Goal: Use online tool/utility: Utilize a website feature to perform a specific function

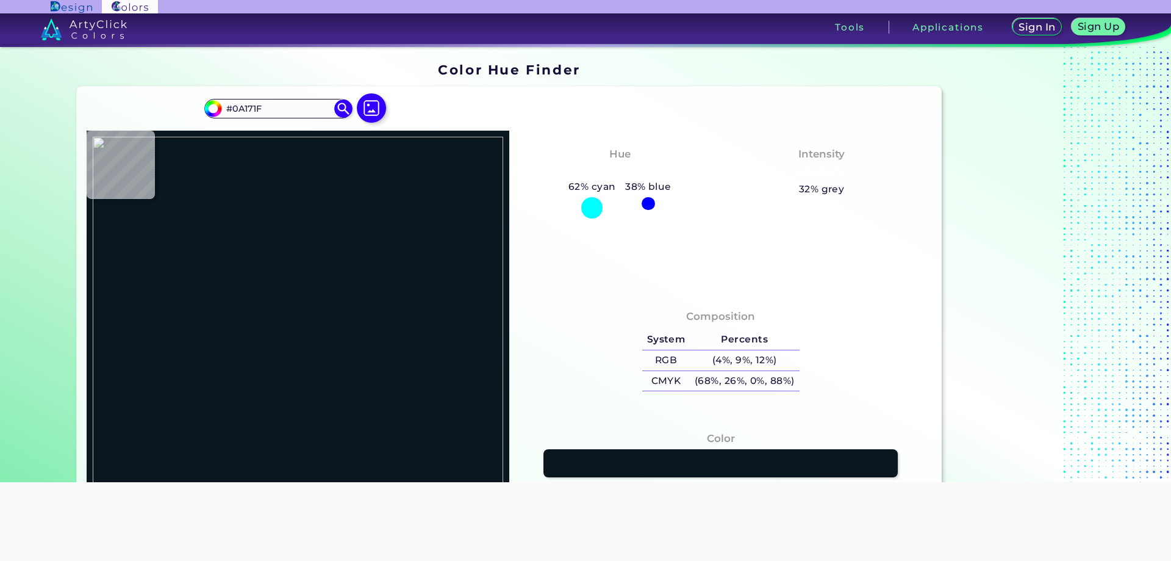
type input "#000000"
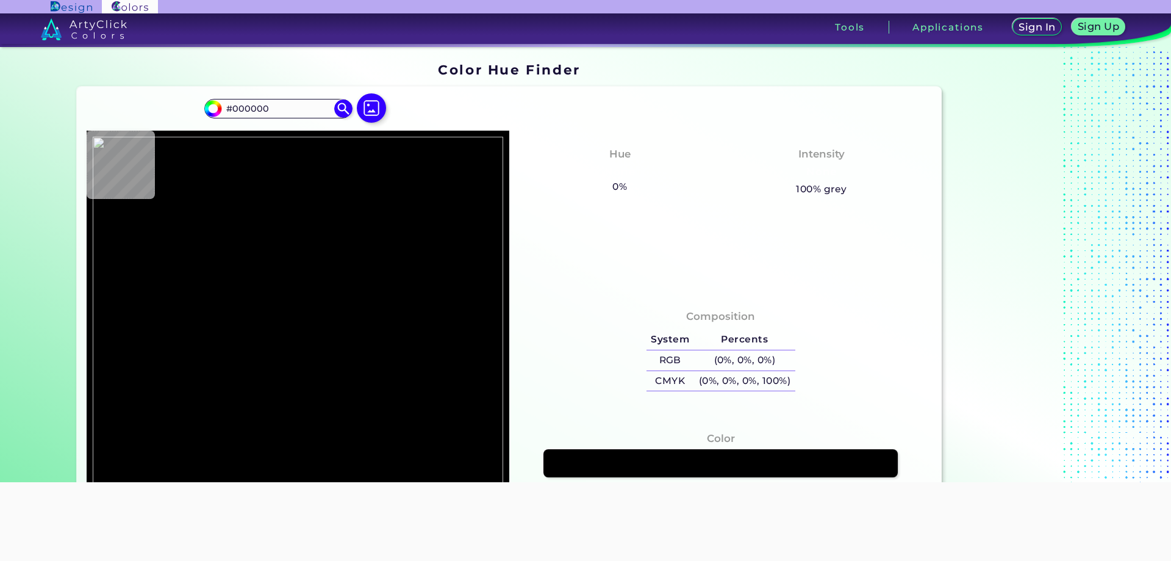
type input "#b6f0fe"
type input "#B6F0FE"
type input "#b4f1fb"
type input "#B4F1FB"
type input "#c0eff7"
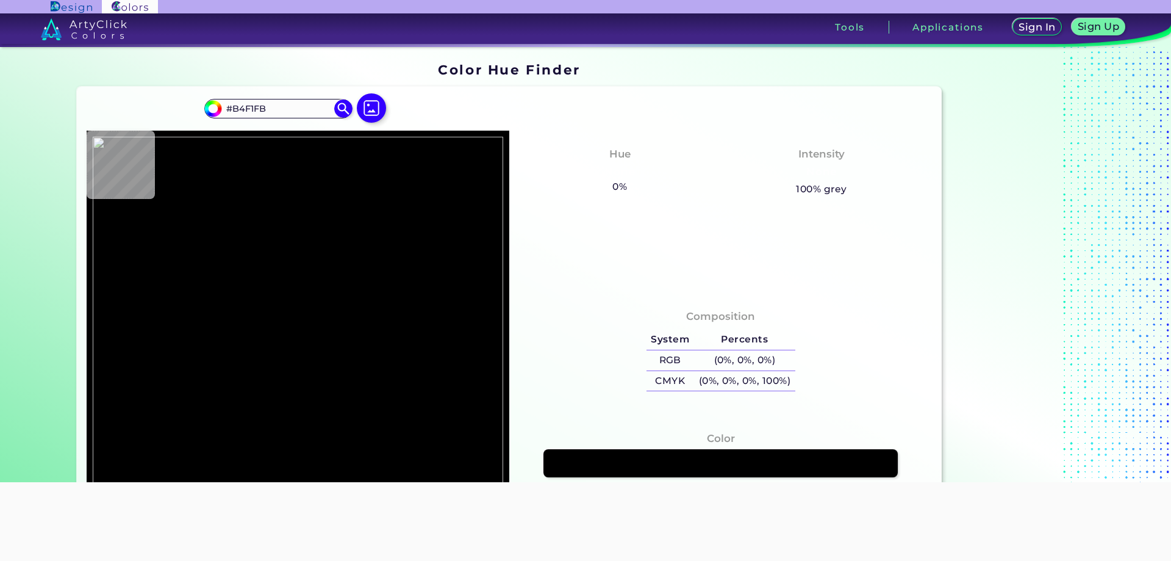
type input "#C0EFF7"
type input "#fcc997"
type input "#FCC997"
type input "#fccda3"
type input "#FCCDA3"
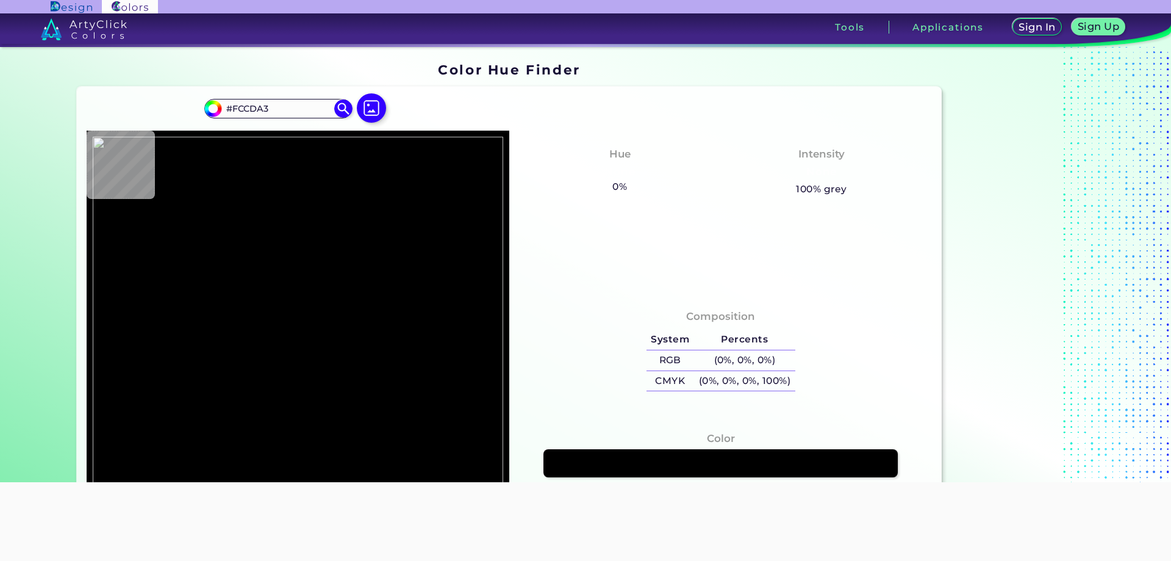
type input "#fed1a8"
type input "#FED1A8"
type input "#060505"
type input "#e1f6f9"
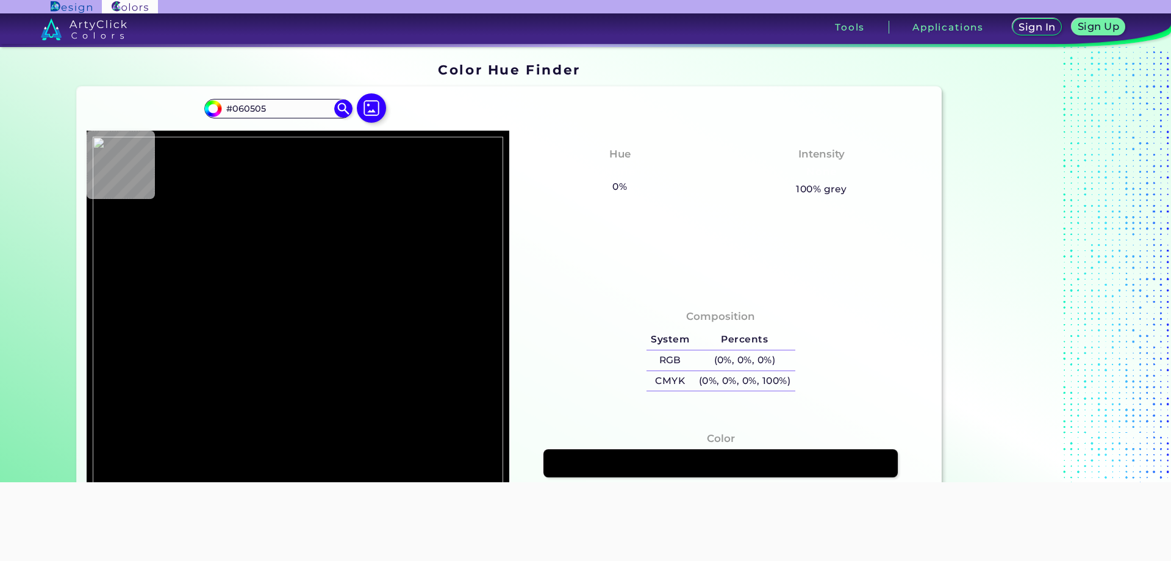
type input "#E1F6F9"
type input "#d8e6e8"
type input "#D8E6E8"
type input "#e6faf8"
type input "#E6FAF8"
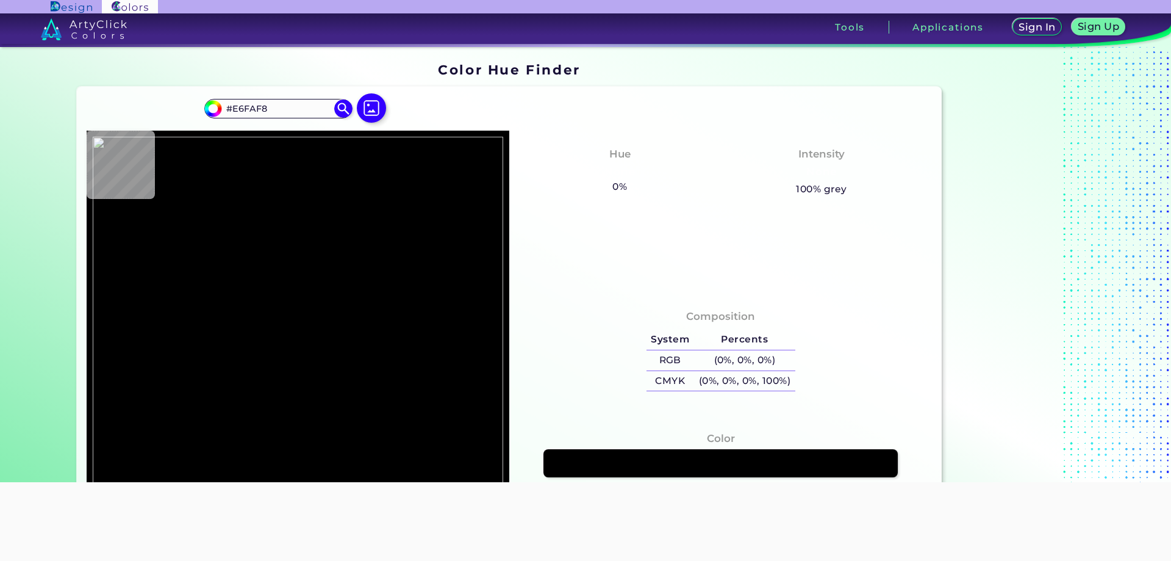
type input "#e9f7f7"
type input "#E9F7F7"
type input "#bccdd5"
type input "#BCCDD5"
type input "#e7f9f7"
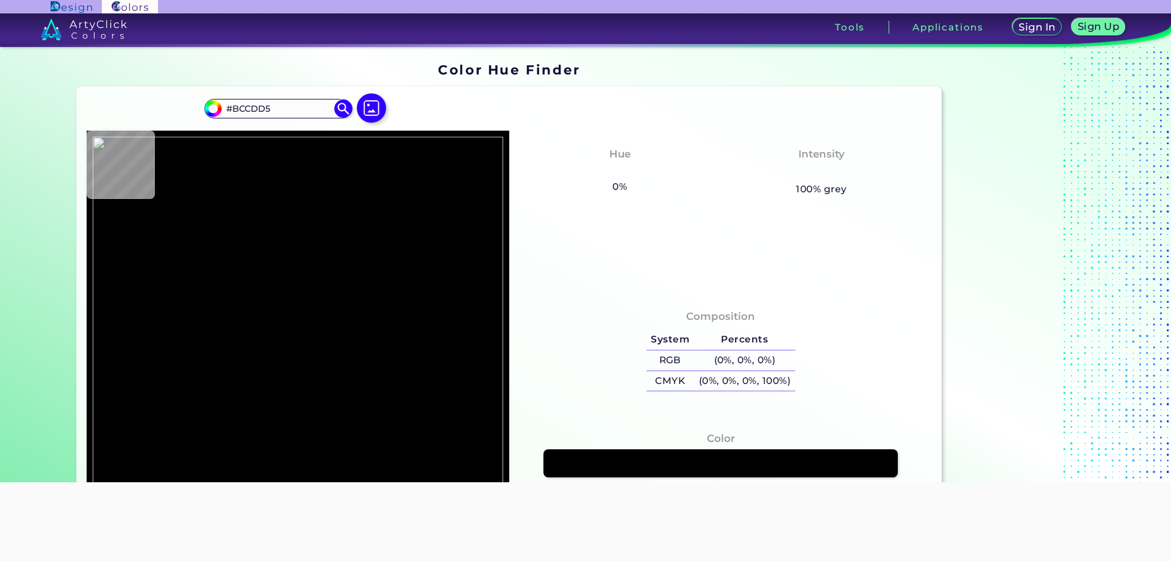
type input "#E7F9F7"
type input "#e7f8f7"
type input "#E7F8F7"
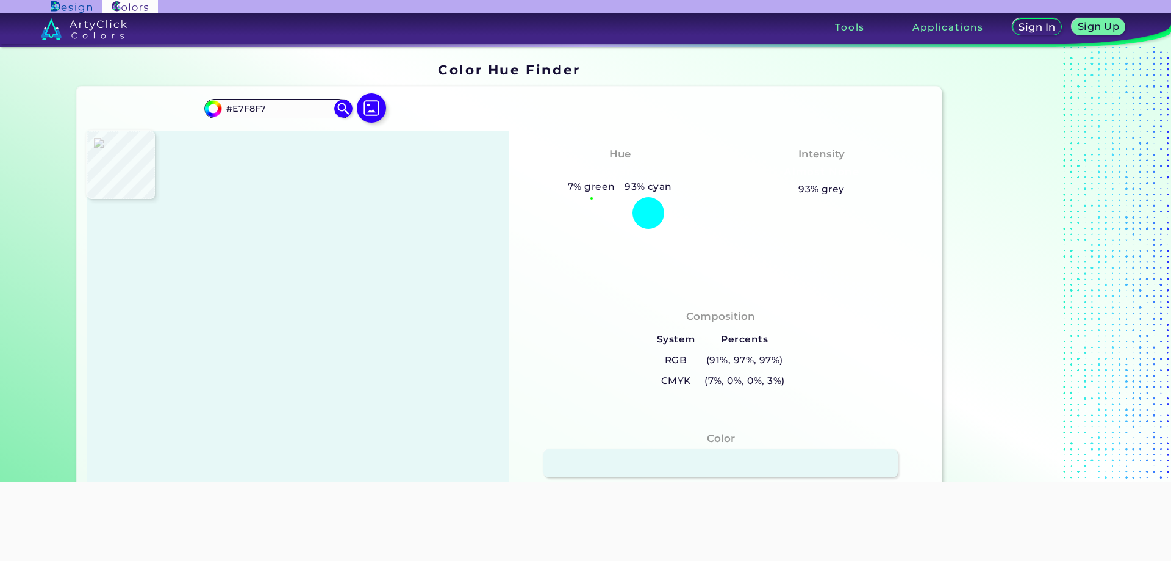
type input "#edf8f8"
type input "#EDF8F8"
type input "#ecf8f8"
type input "#ECF8F8"
type input "#120401"
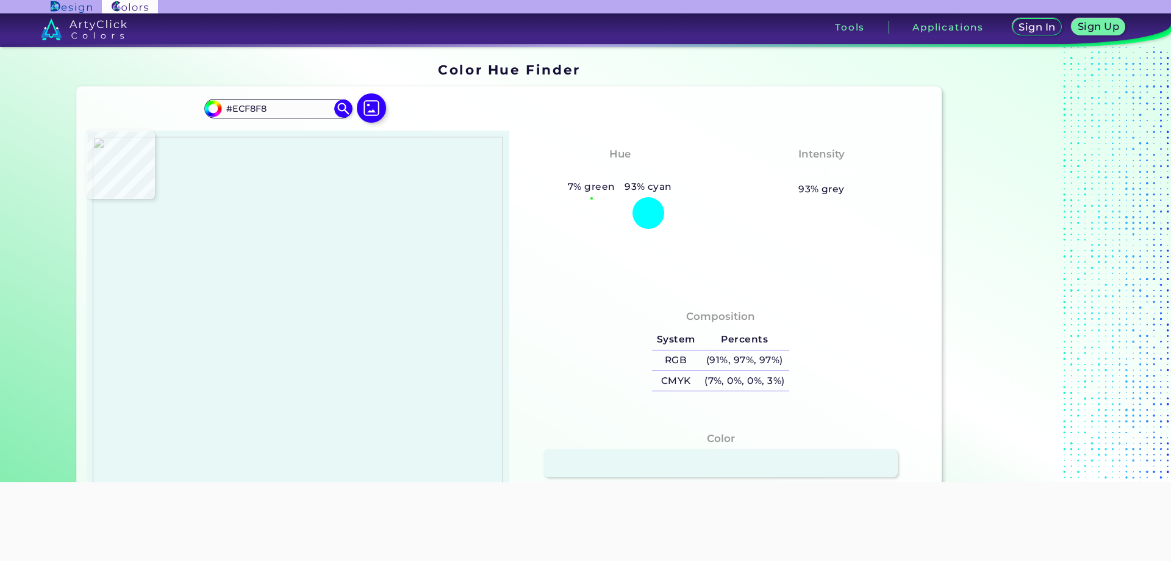
type input "#120401"
type input "#619be8"
type input "#619BE8"
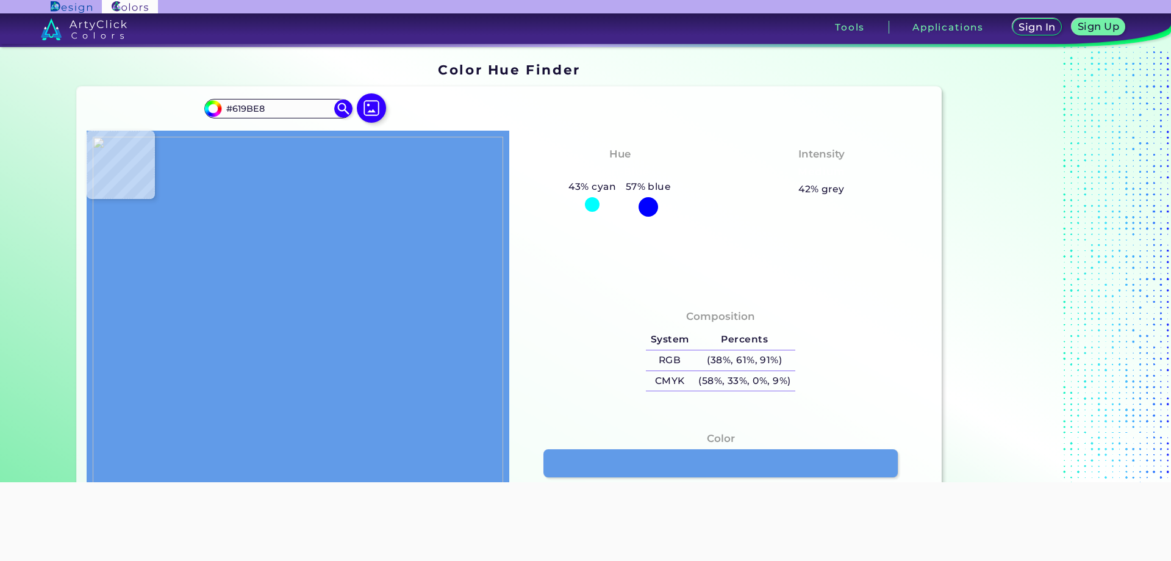
type input "#6096e7"
type input "#6096E7"
type input "#5f98e9"
type input "#5F98E9"
type input "#558ce1"
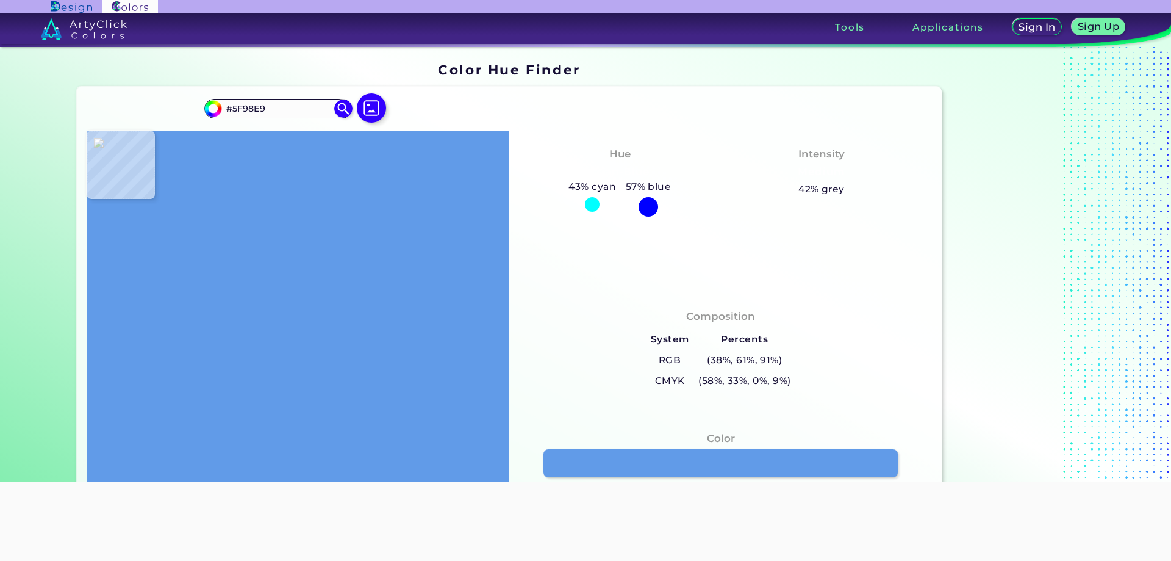
type input "#558CE1"
type input "#508ae1"
type input "#508AE1"
type input "#5d92e3"
type input "#5D92E3"
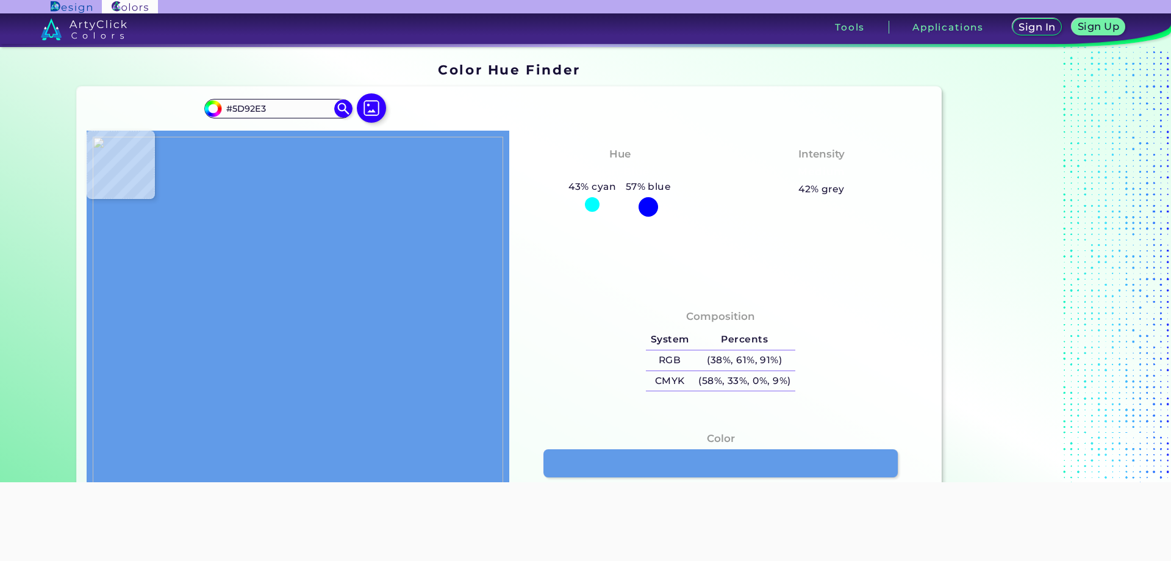
type input "#1f3464"
type input "#1F3464"
type input "#4e84df"
type input "#4E84DF"
type input "#466ed7"
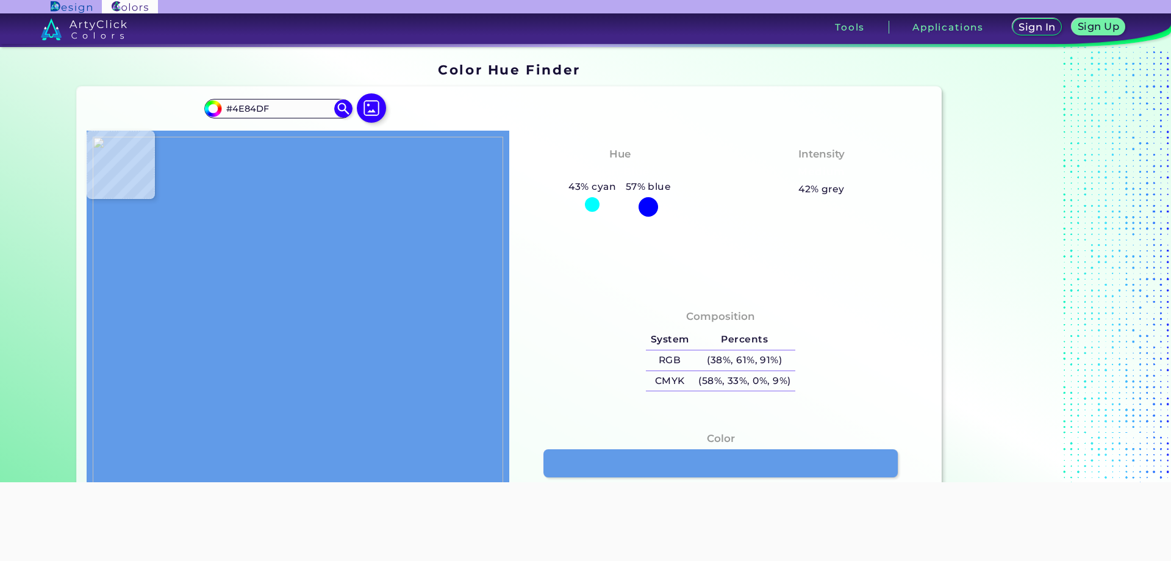
type input "#466ED7"
type input "#4464d6"
type input "#4464D6"
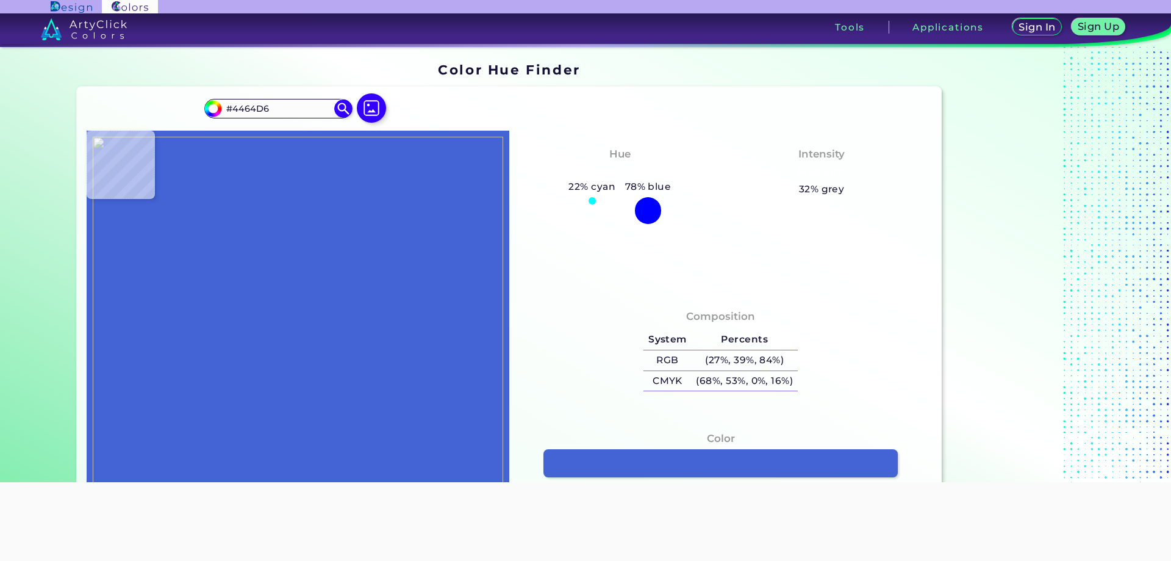
type input "#080910"
type input "#0c1230"
type input "#0C1230"
type input "#5080dd"
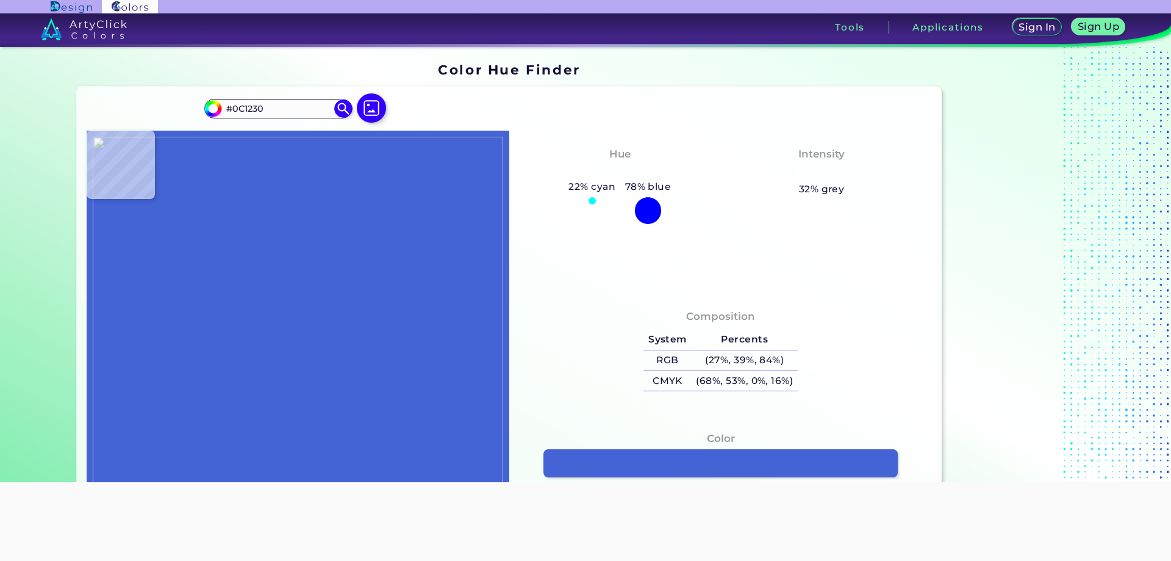
type input "#5080DD"
type input "#3f5bc7"
type input "#3F5BC7"
type input "#0c0f25"
type input "#0C0F25"
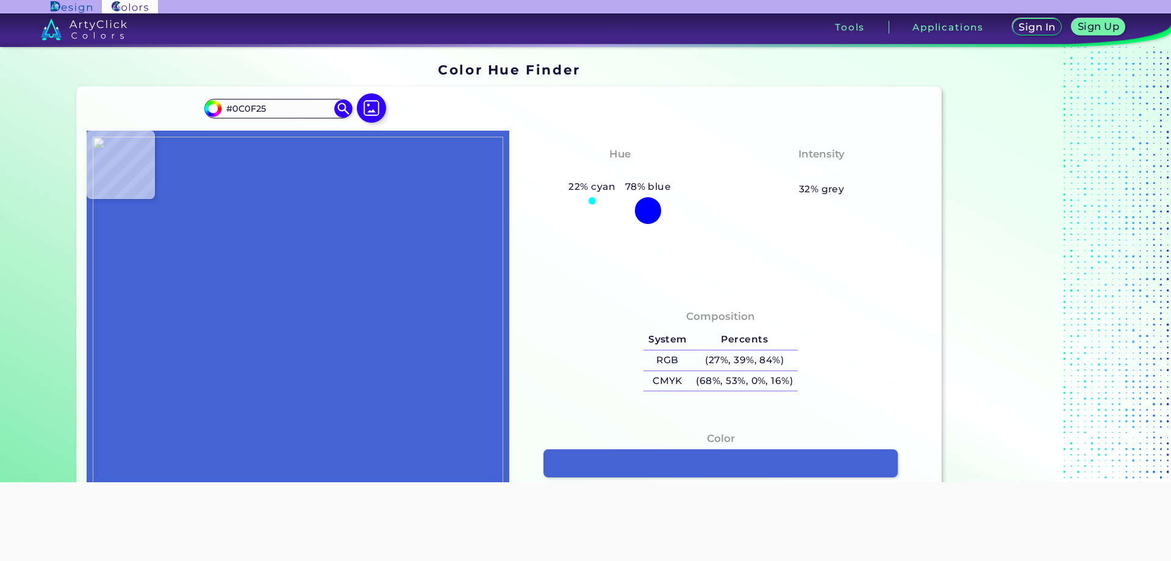
type input "#598ee6"
type input "#598EE6"
type input "#09090d"
type input "#09090D"
type input "#010100"
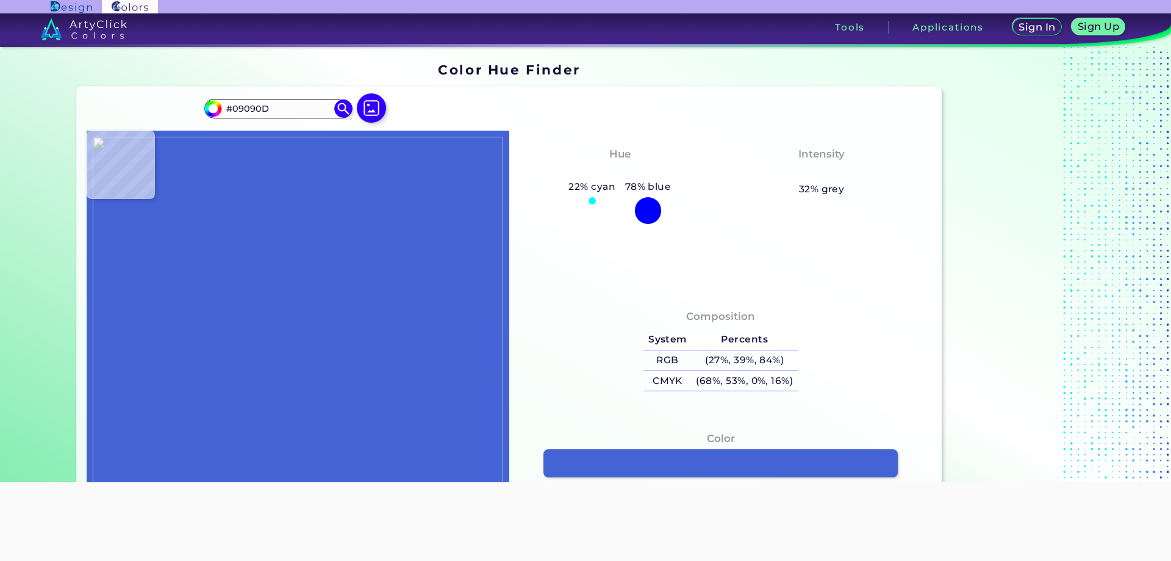
type input "#010100"
type input "#f3a84b"
type input "#F3A84B"
type input "#5d643b"
type input "#5D643B"
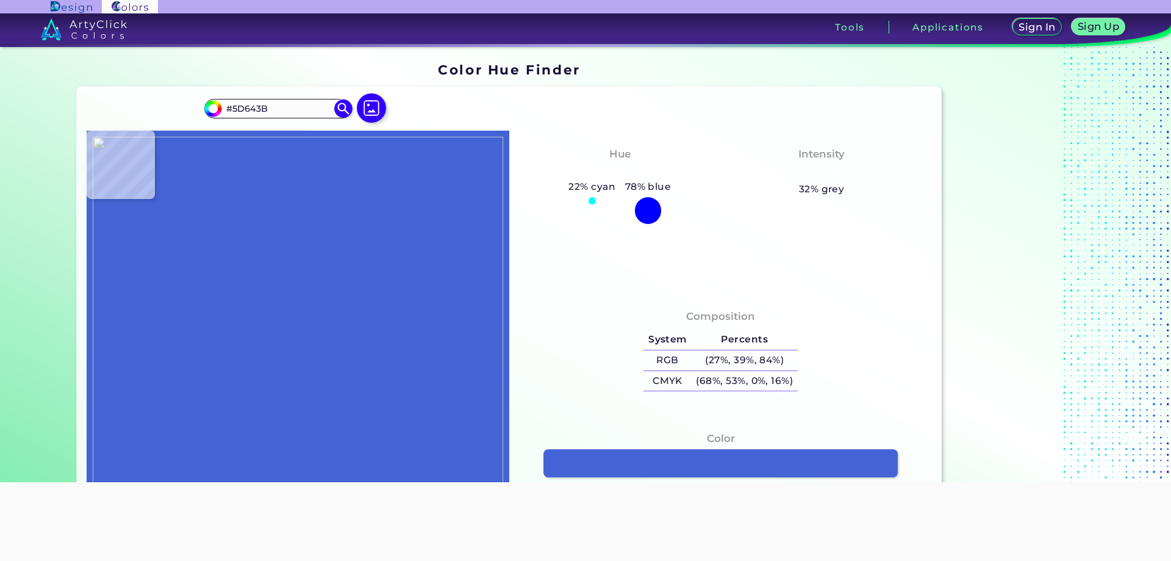
type input "#b4c36b"
type input "#B4C36B"
type input "#f6efdf"
type input "#F6EFDF"
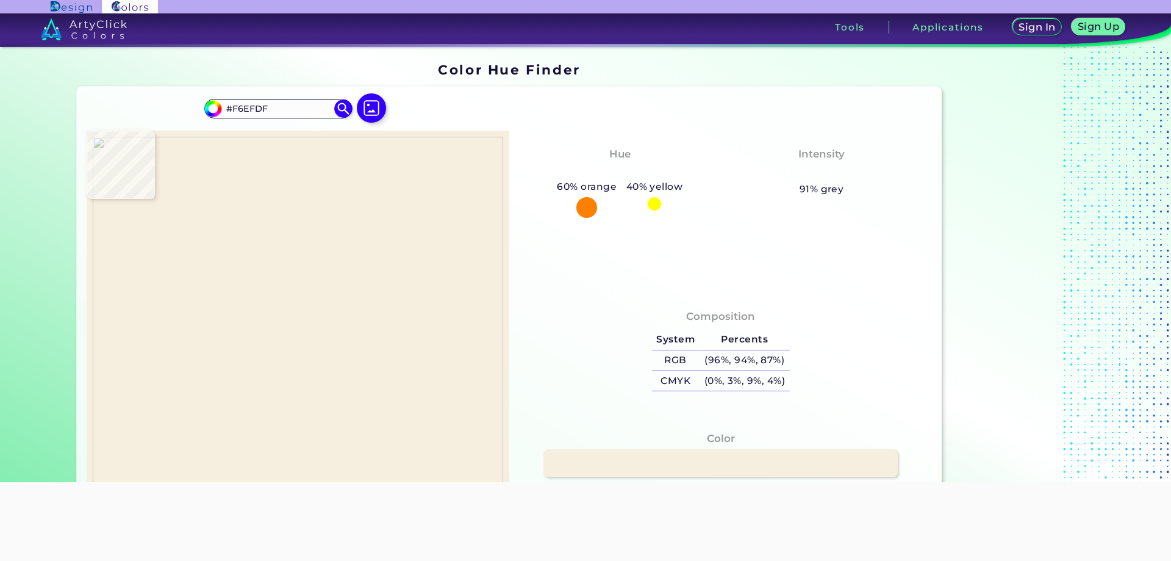
type input "#f4edda"
type input "#F4EDDA"
type input "#000000"
type input "#010201"
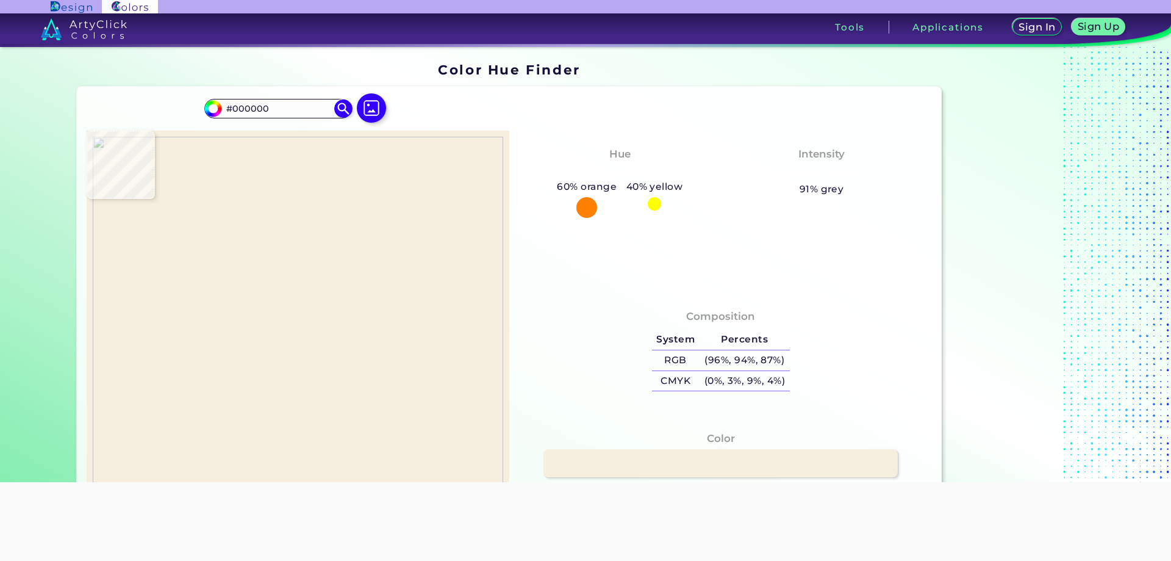
type input "#010201"
type input "#f1cf9a"
type input "#F1CF9A"
type input "#c9e08e"
type input "#C9E08E"
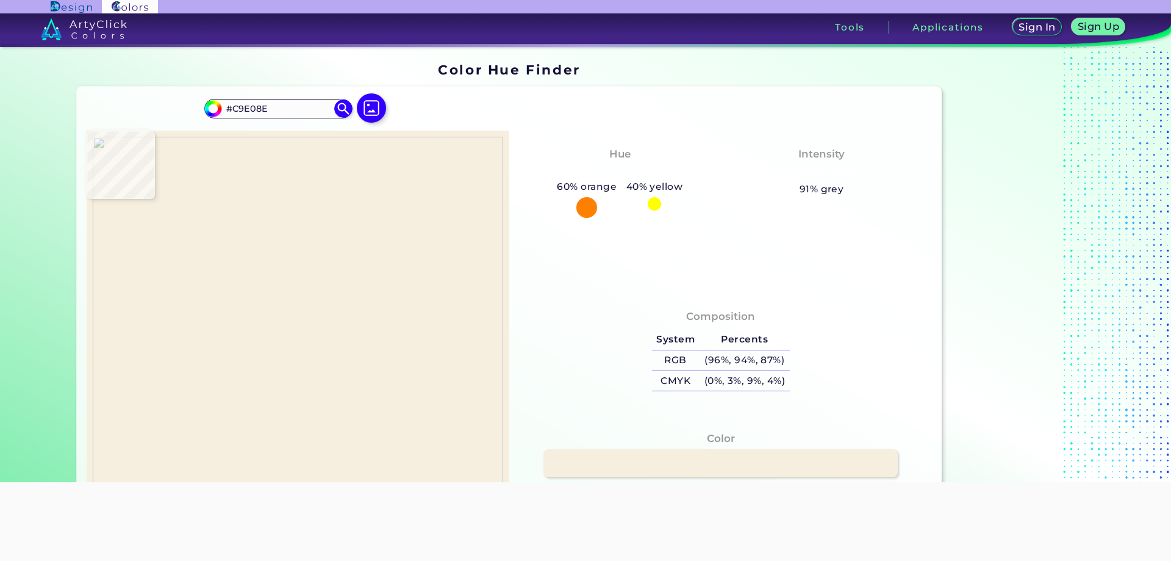
type input "#d8c68d"
type input "#D8C68D"
type input "#ecd983"
type input "#ECD983"
type input "#f0c38c"
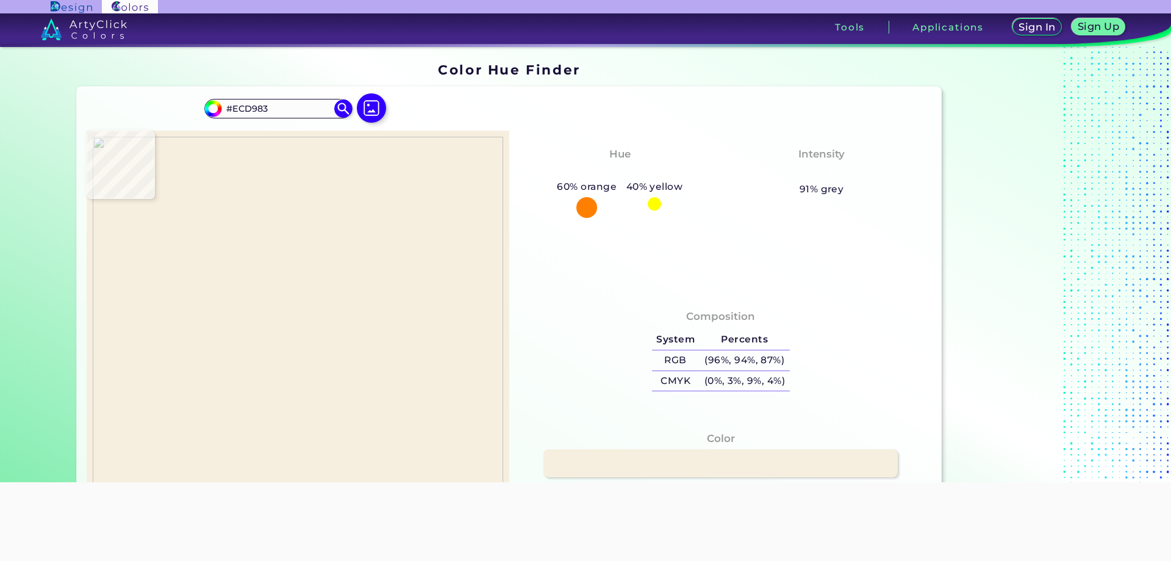
type input "#F0C38C"
type input "#ead298"
type input "#EAD298"
type input "#f6bea2"
type input "#F6BEA2"
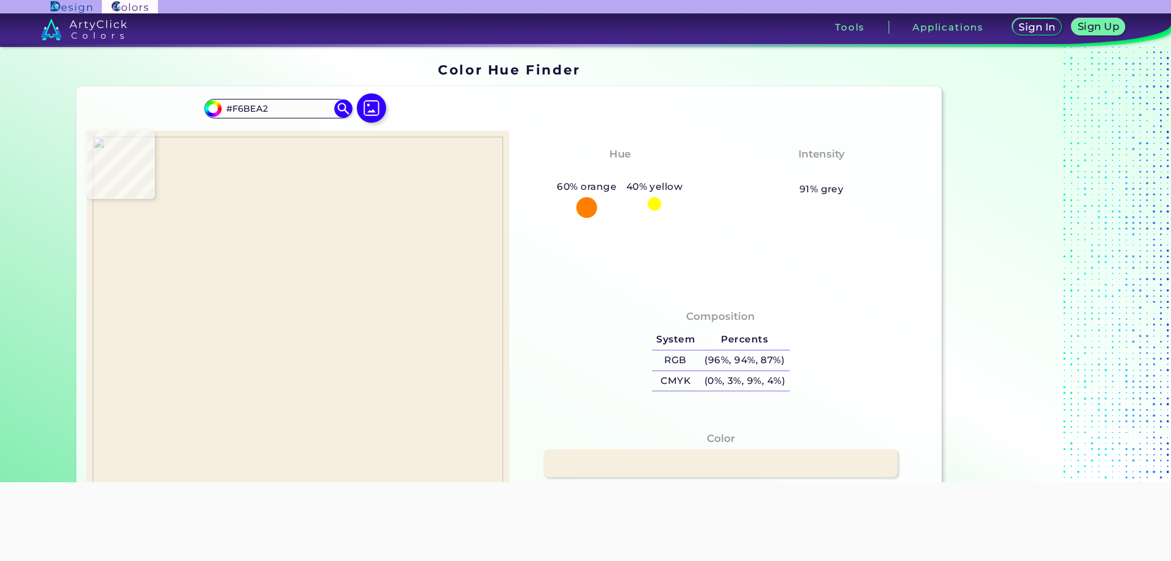
type input "#e9d88c"
type input "#E9D88C"
type input "#f7c5a0"
type input "#F7C5A0"
type input "#f3cfa2"
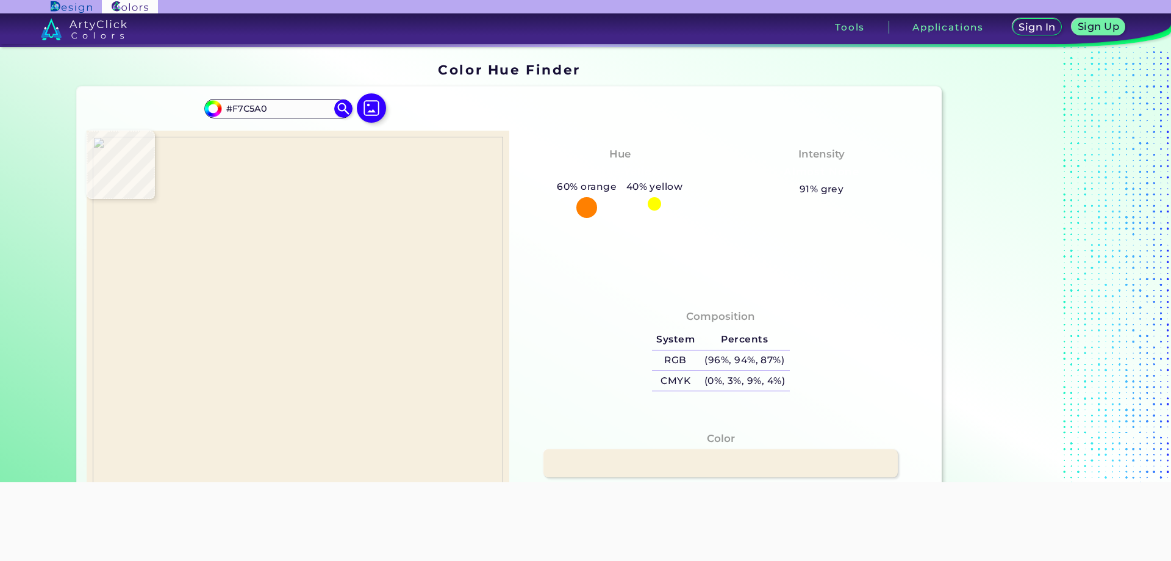
type input "#F3CFA2"
type input "#f3dd90"
type input "#F3DD90"
type input "#fcd8a9"
type input "#FCD8A9"
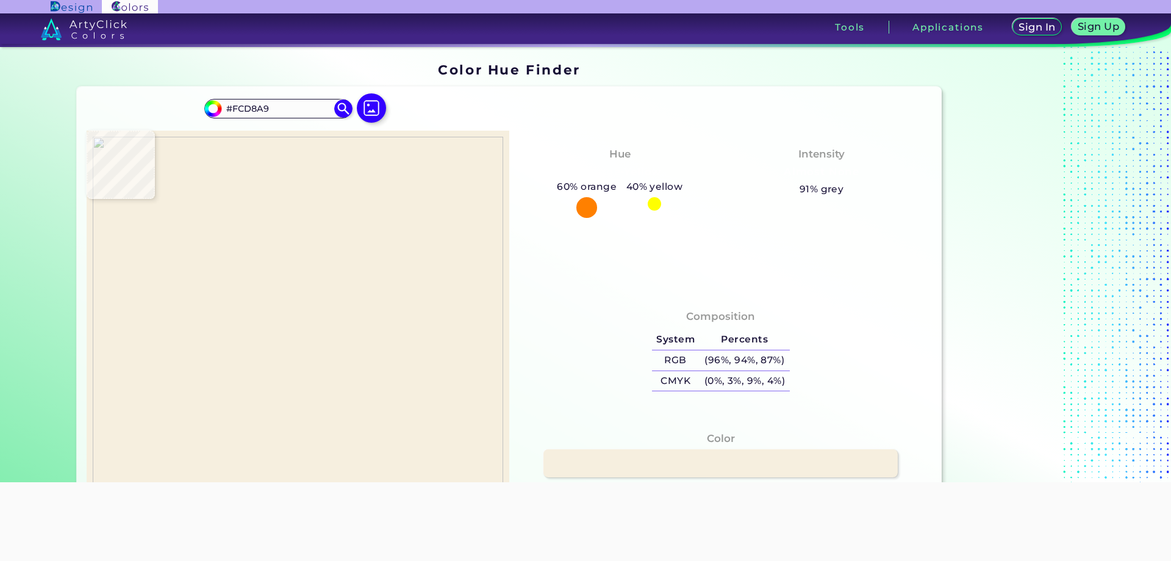
type input "#f0e3a5"
type input "#F0E3A5"
type input "#eed39d"
type input "#EED39D"
type input "#f4eaab"
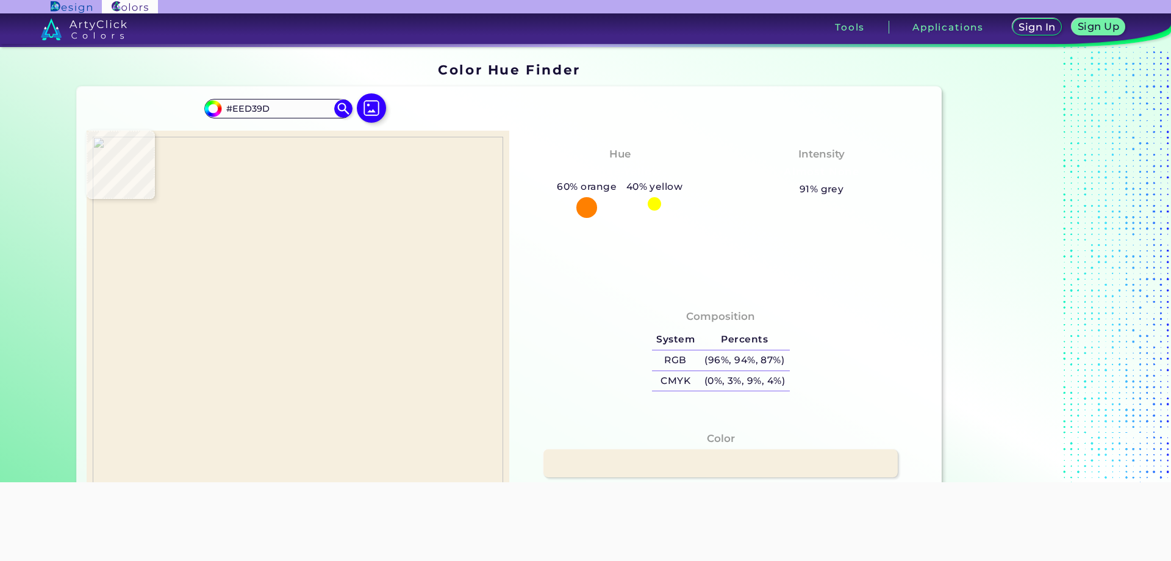
type input "#F4EAAB"
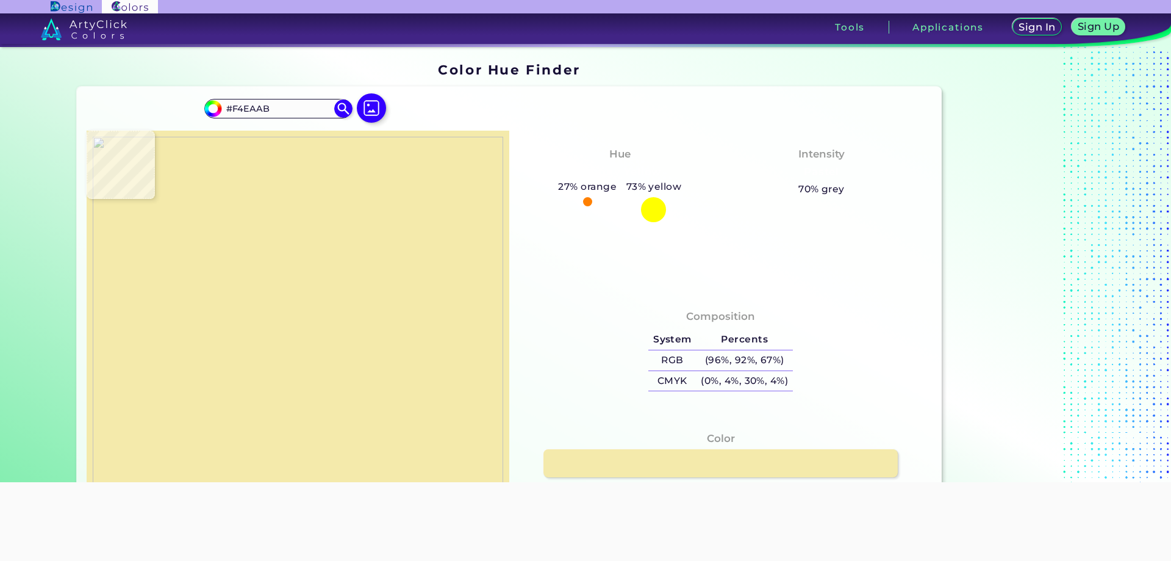
type input "#f4e4a5"
type input "#F4E4A5"
type input "#f5d8aa"
type input "#F5D8AA"
type input "#f6e7ac"
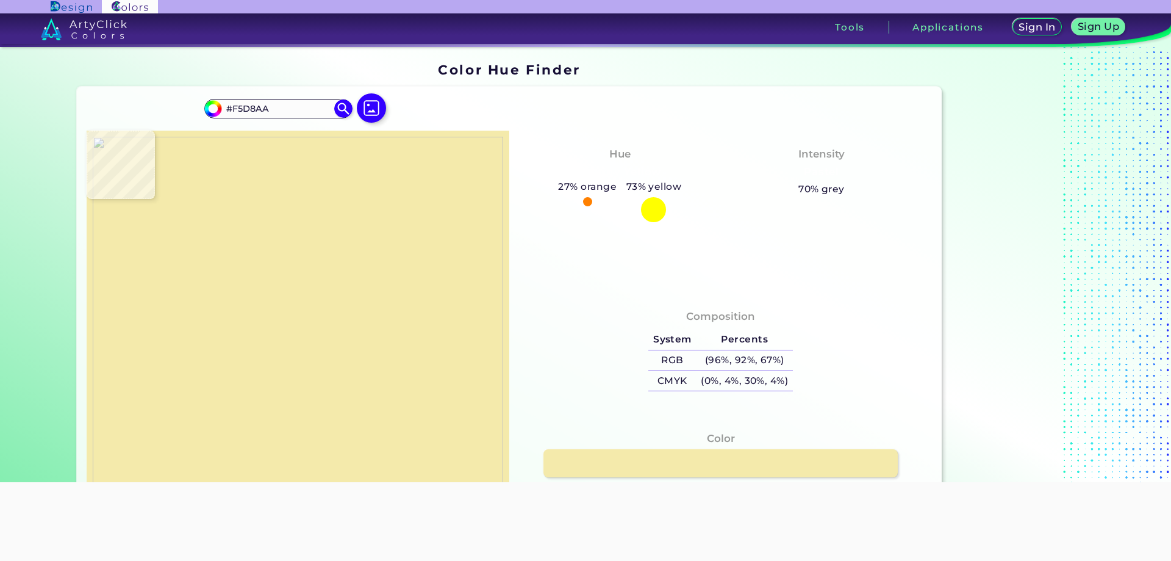
type input "#F6E7AC"
type input "#f3e2a1"
type input "#F3E2A1"
type input "#e9c78e"
type input "#E9C78E"
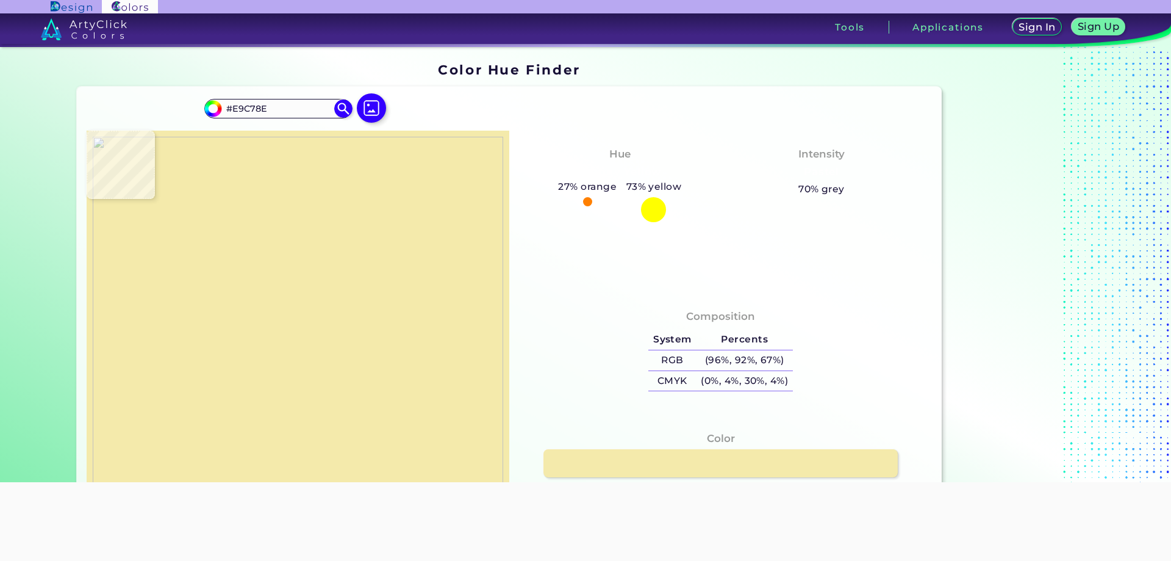
type input "#eddf98"
type input "#EDDF98"
type input "#f4de93"
type input "#F4DE93"
type input "#f1dd94"
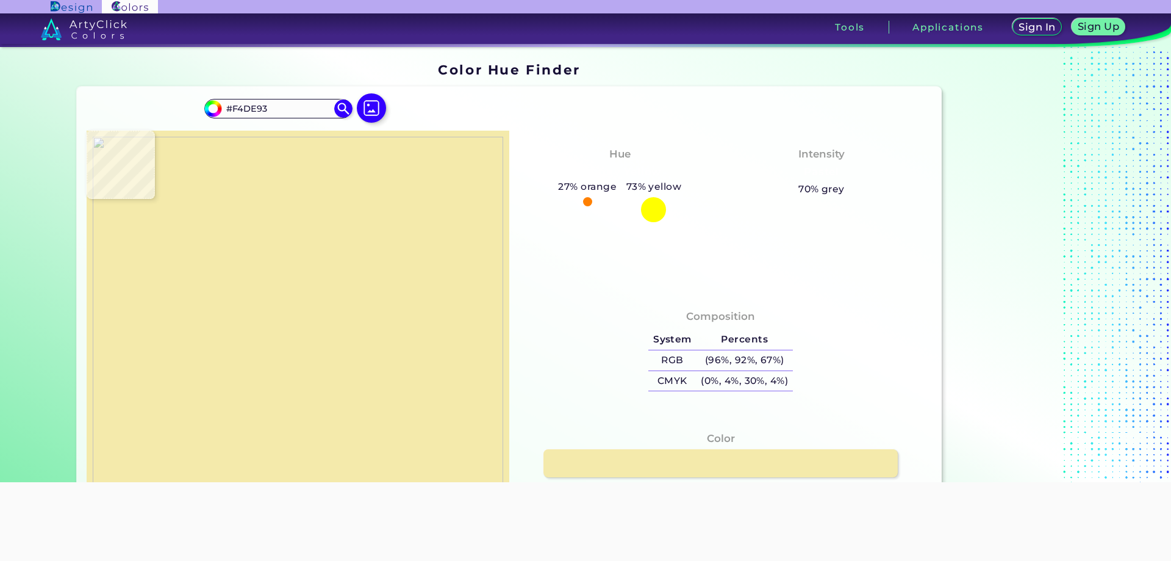
type input "#F1DD94"
type input "#f4df9b"
type input "#F4DF9B"
type input "#f4d78e"
type input "#F4D78E"
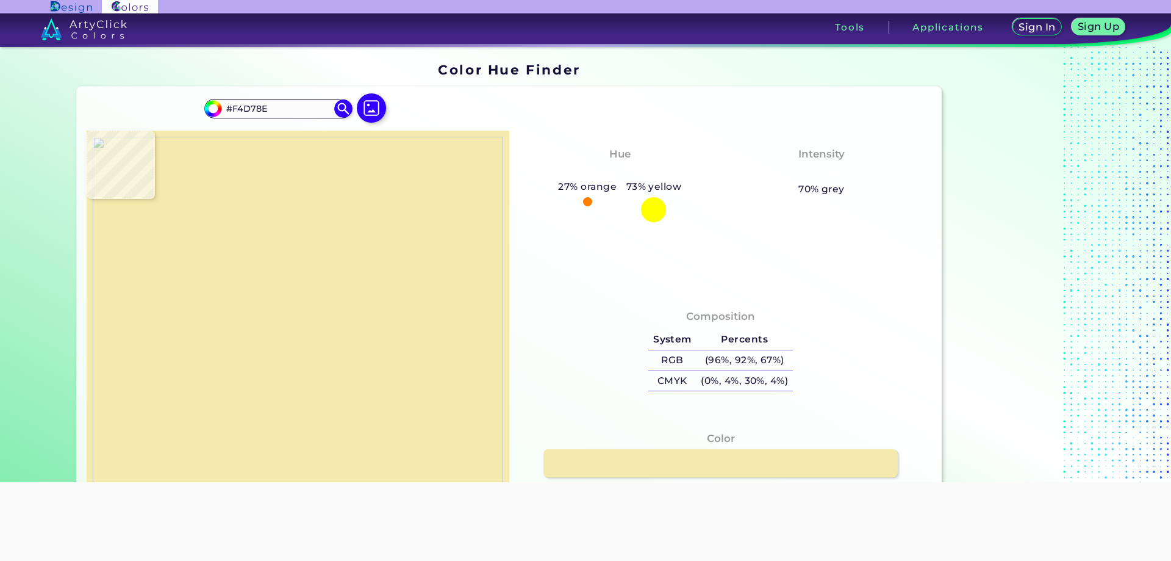
type input "#f4e19c"
type input "#F4E19C"
type input "#f0de91"
type input "#F0DE91"
type input "#f7e1a8"
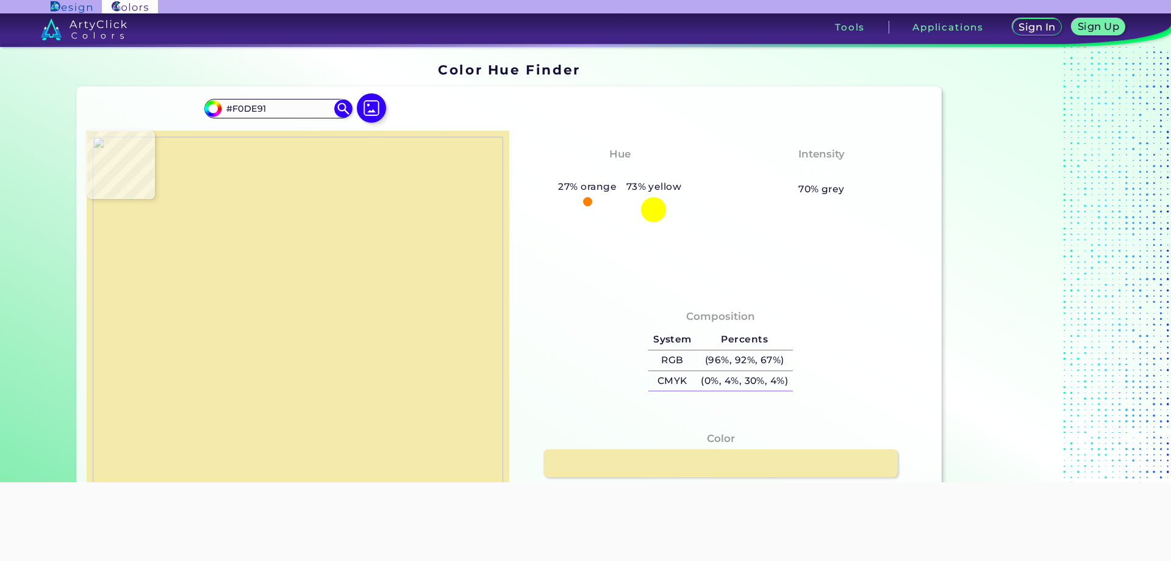
type input "#F7E1A8"
type input "#f3dd94"
type input "#F3DD94"
type input "#f2df9e"
type input "#F2DF9E"
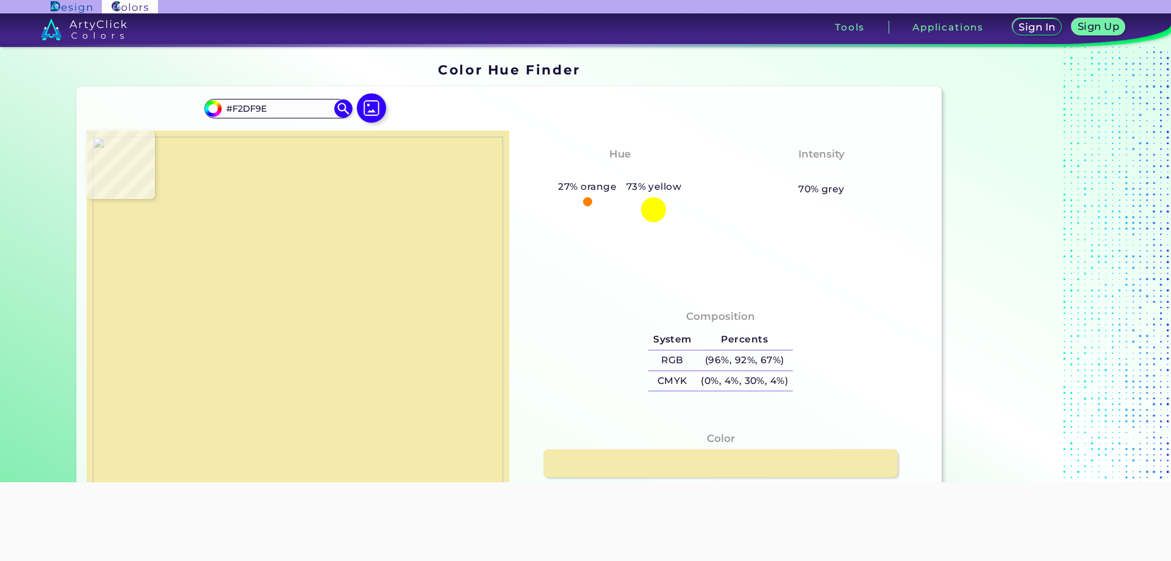
type input "#f9e0a2"
type input "#F9E0A2"
type input "#f6e2a7"
type input "#F6E2A7"
type input "#f8dda0"
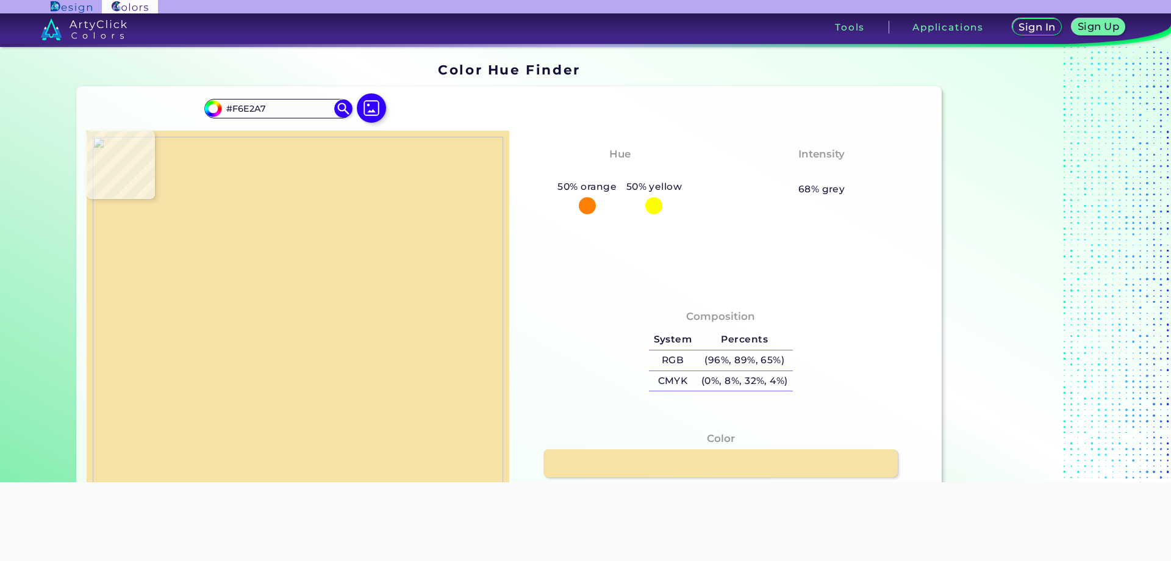
type input "#F8DDA0"
type input "#f3e4a5"
type input "#F3E4A5"
type input "#eac493"
type input "#EAC493"
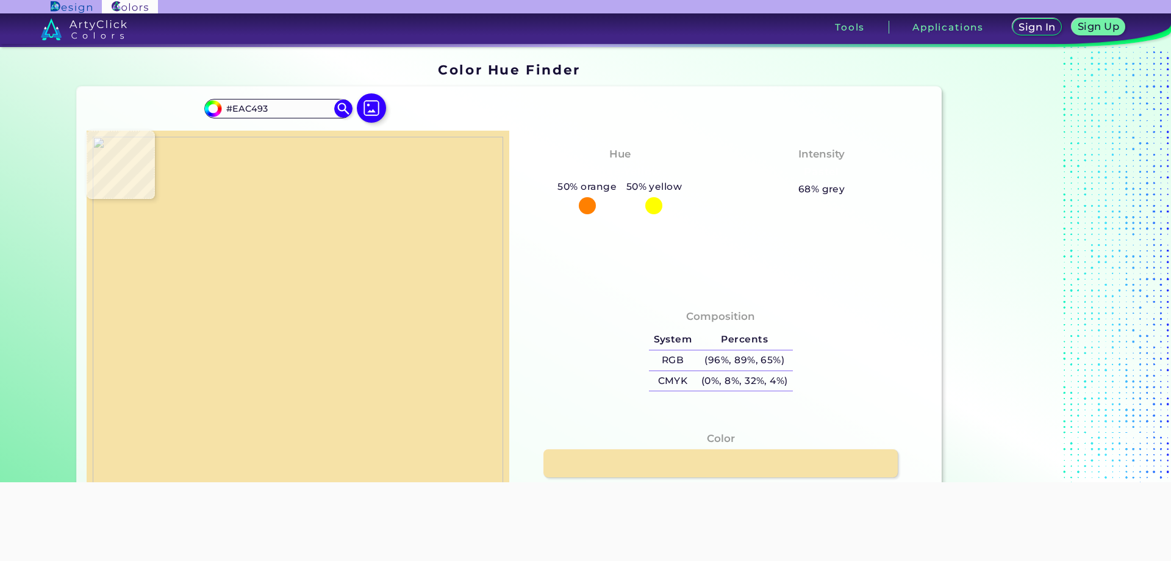
type input "#f4e09c"
type input "#F4E09C"
type input "#f3e3a4"
type input "#F3E3A4"
type input "#e9da94"
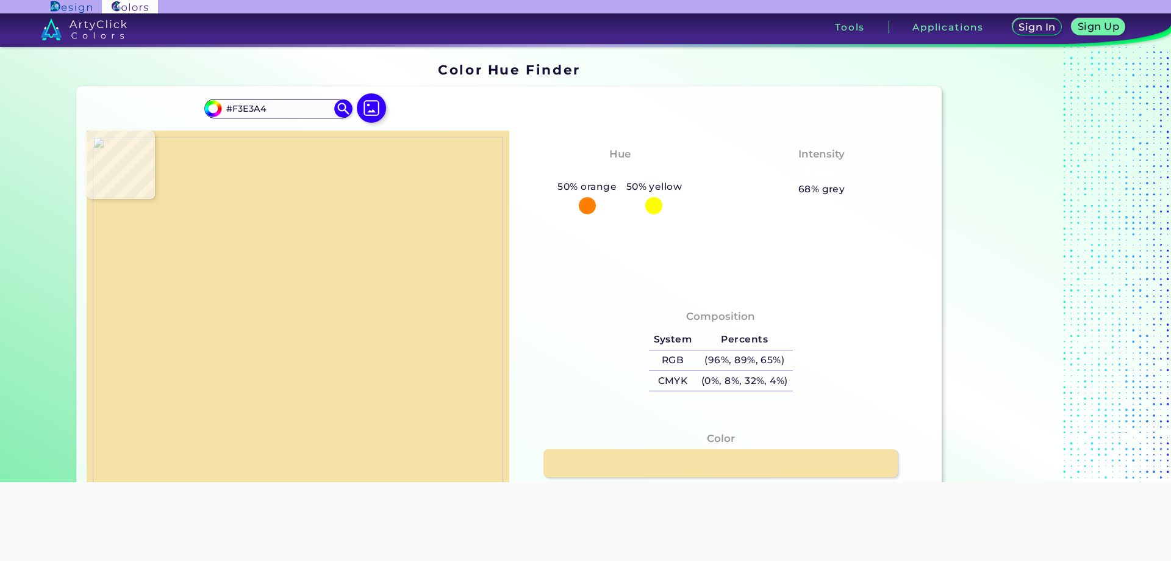
type input "#E9DA94"
type input "#f6e497"
type input "#F6E497"
type input "#f5c69c"
type input "#F5C69C"
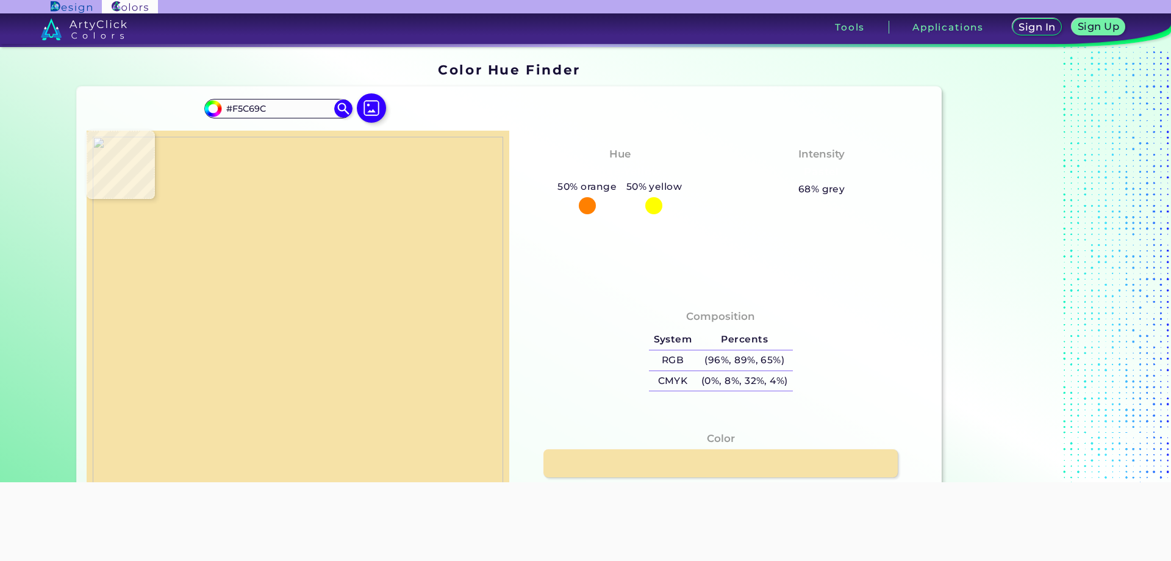
type input "#e4db98"
type input "#E4DB98"
type input "#f3df98"
type input "#F3DF98"
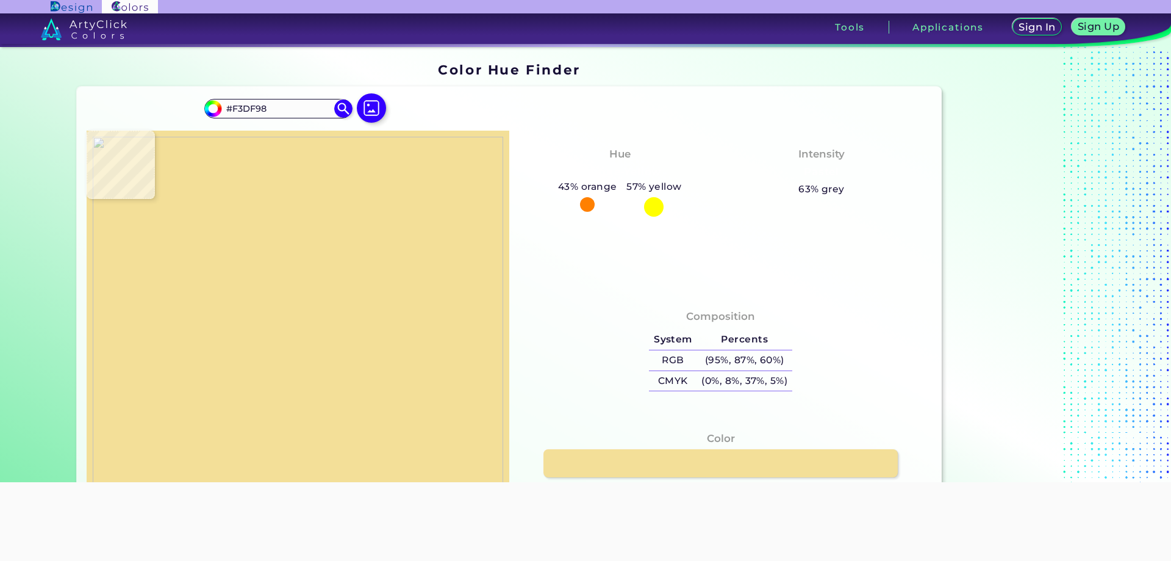
type input "#f8dfa0"
type input "#F8DFA0"
type input "#eae1a0"
type input "#EAE1A0"
type input "#e3c677"
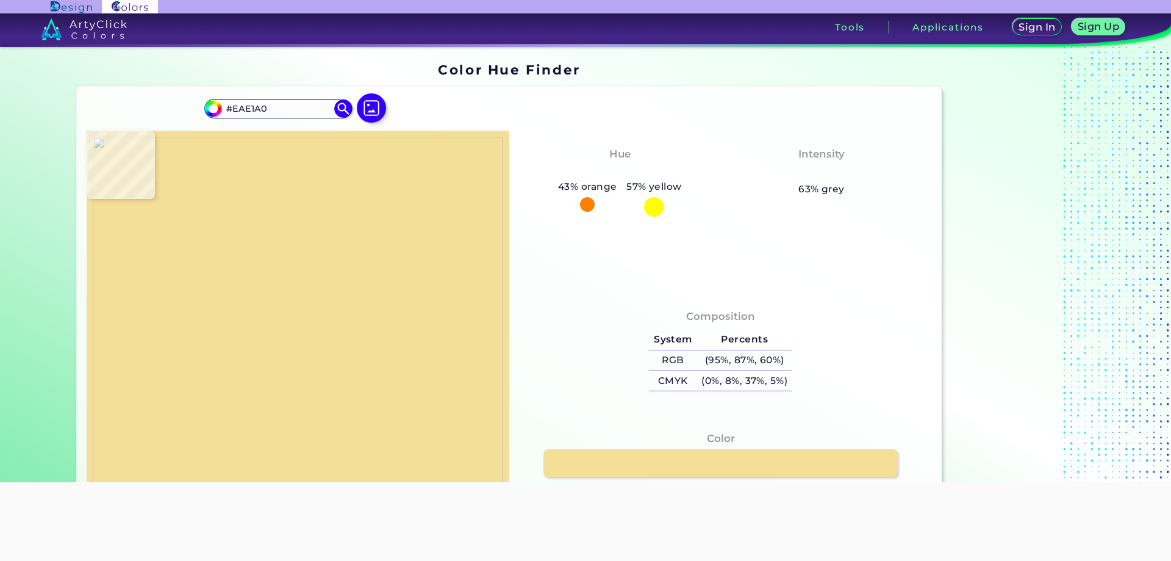
type input "#E3C677"
type input "#ecc98e"
type input "#ECC98E"
type input "#ecd991"
type input "#ECD991"
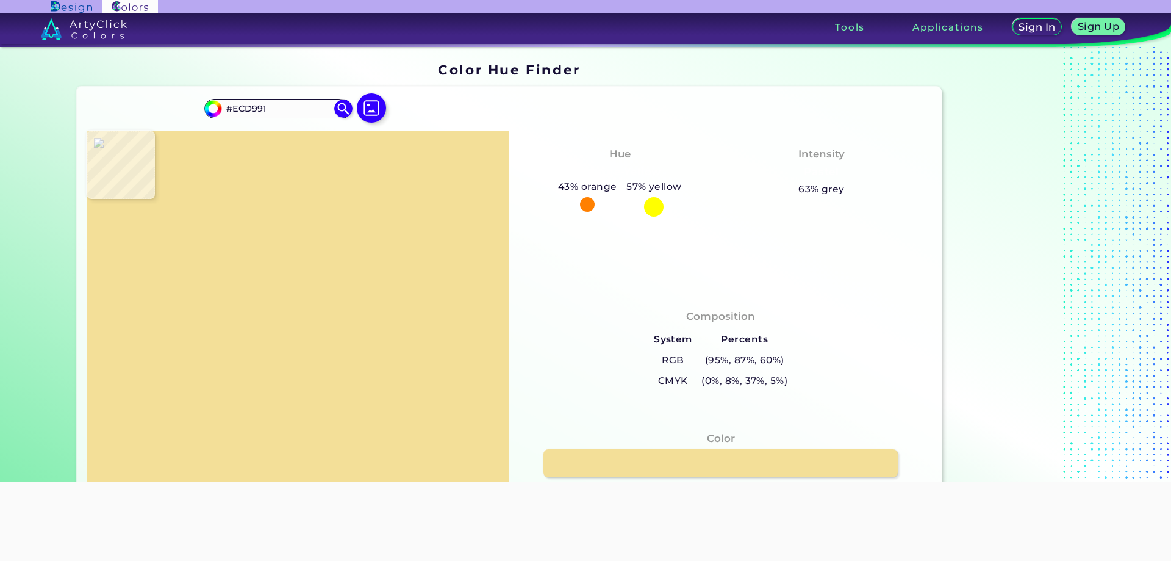
type input "#f5e1a4"
type input "#F5E1A4"
type input "#f4de94"
type input "#F4DE94"
type input "#f3df96"
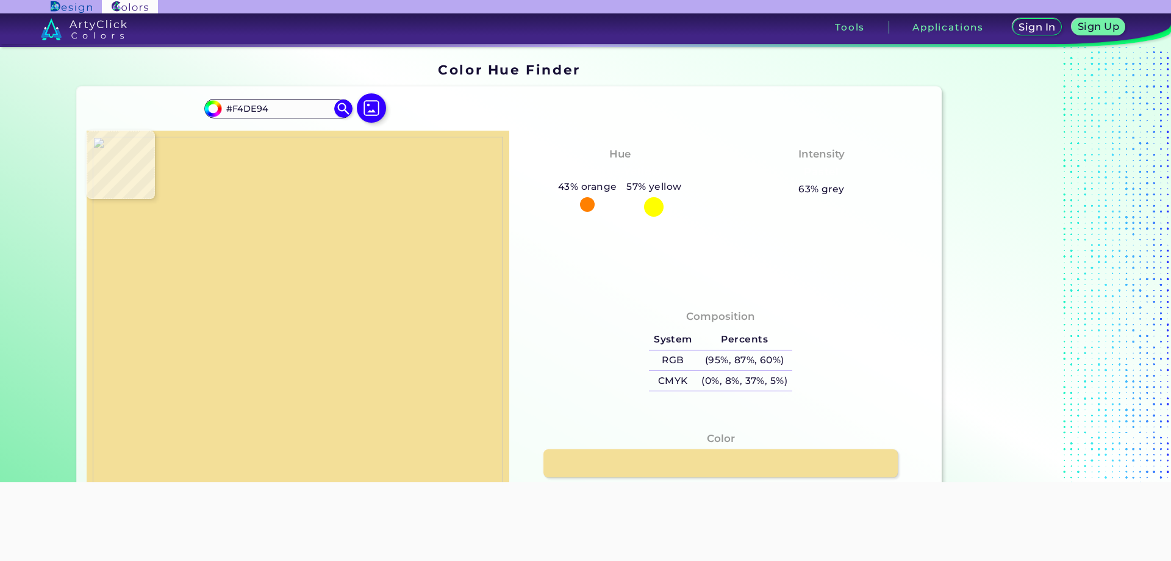
type input "#F3DF96"
type input "#f4e29b"
type input "#F4E29B"
type input "#dbe09b"
type input "#DBE09B"
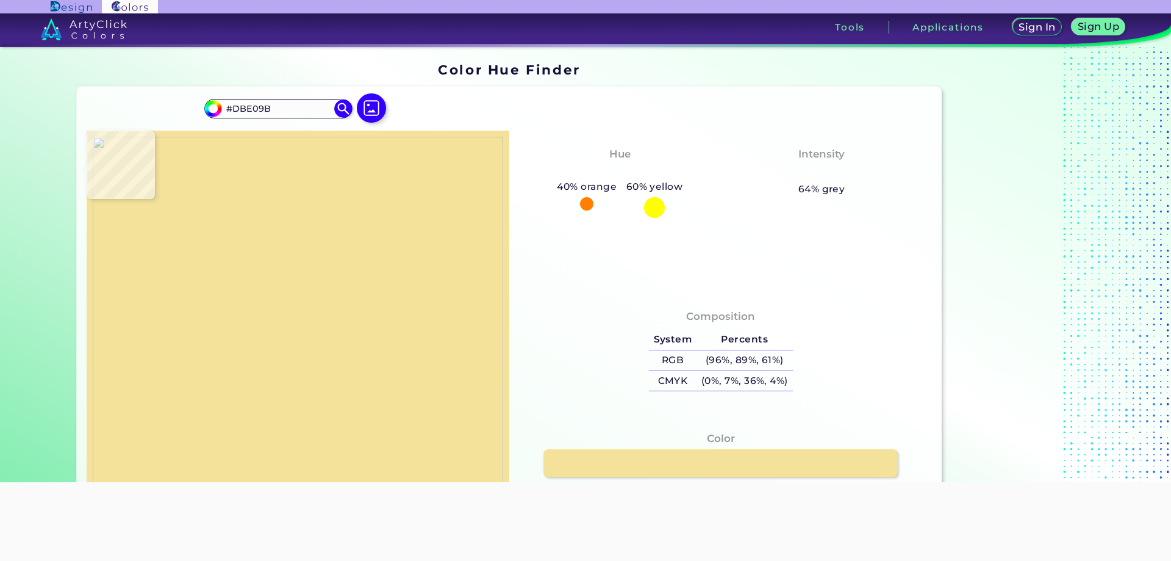
type input "#f2de8b"
type input "#F2DE8B"
type input "#ebc789"
type input "#EBC789"
type input "#f0cd92"
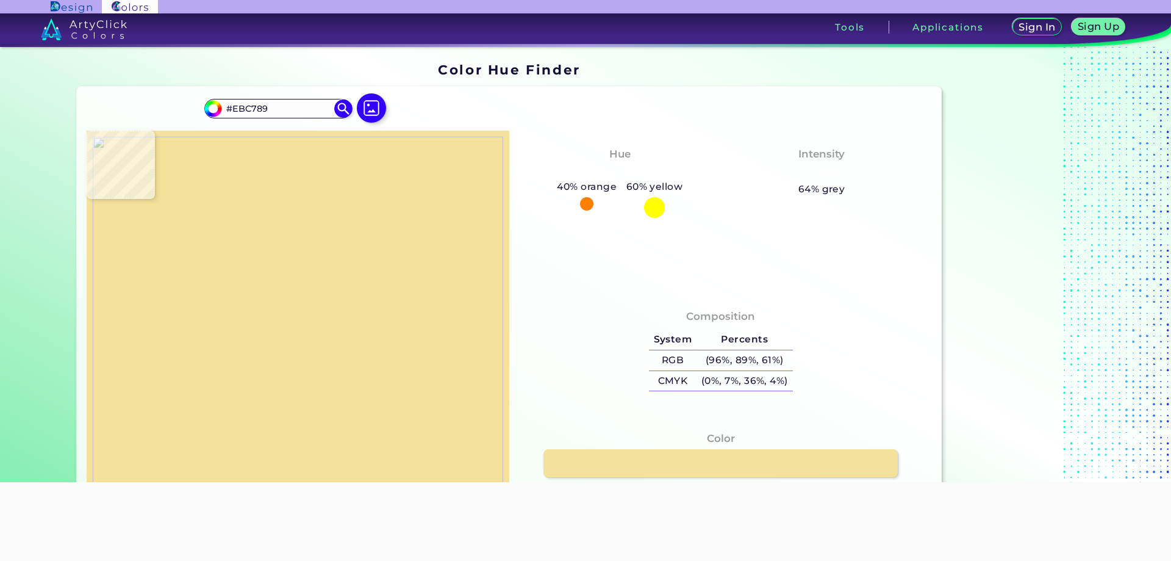
type input "#F0CD92"
type input "#f3df8f"
type input "#F3DF8F"
type input "#efdd90"
type input "#EFDD90"
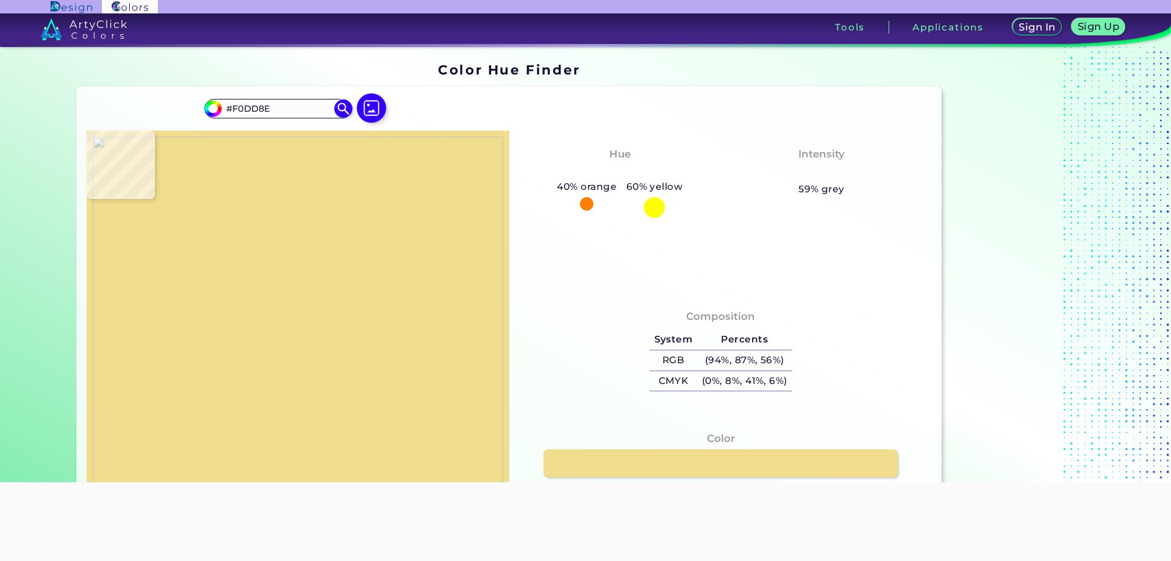
click at [199, 444] on img at bounding box center [298, 334] width 411 height 394
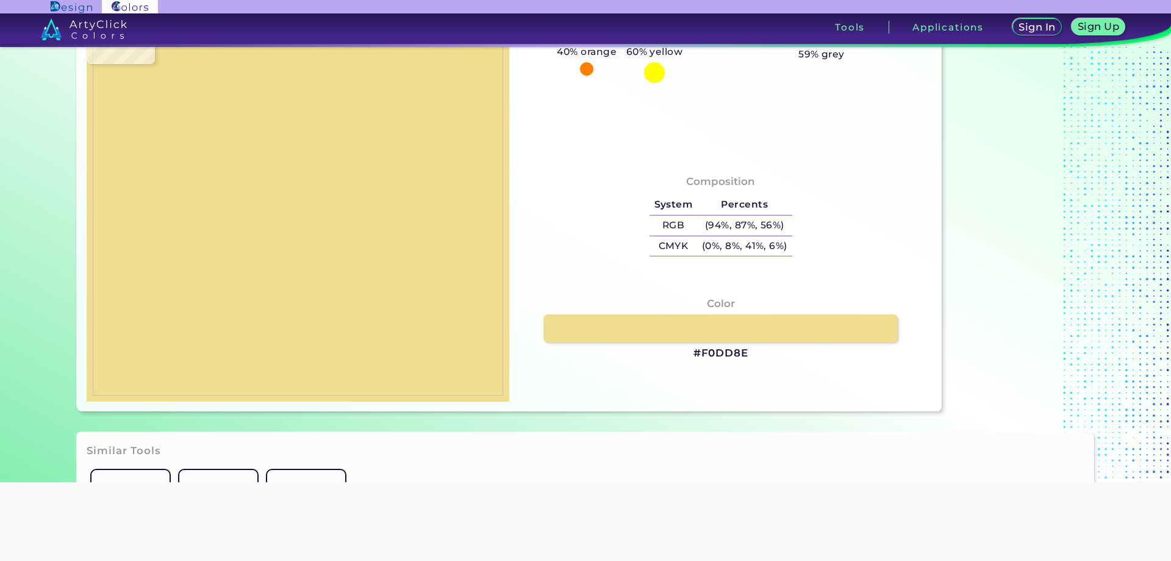
scroll to position [122, 0]
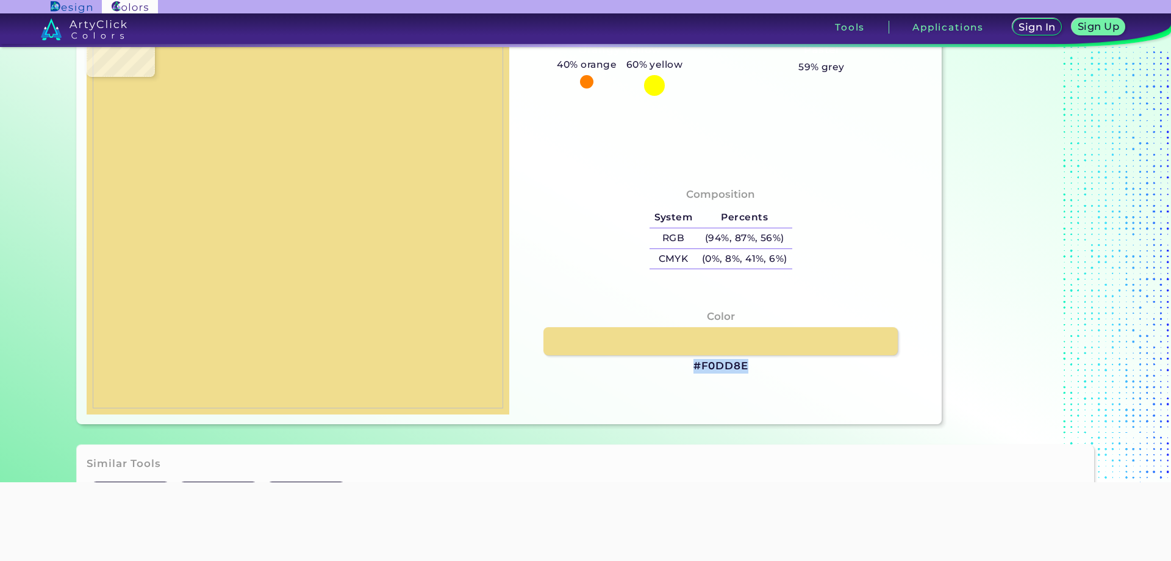
drag, startPoint x: 745, startPoint y: 367, endPoint x: 692, endPoint y: 369, distance: 53.1
click at [694, 369] on h3 "#F0DD8E" at bounding box center [721, 366] width 55 height 15
copy h3 "#F0DD8E"
click at [393, 207] on img at bounding box center [298, 212] width 411 height 394
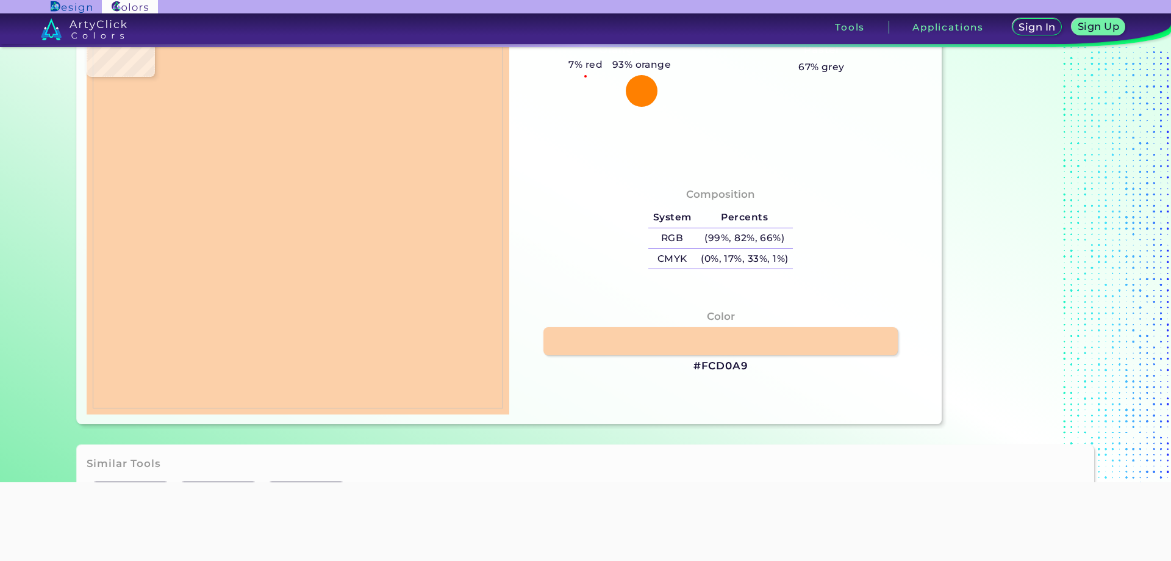
scroll to position [61, 0]
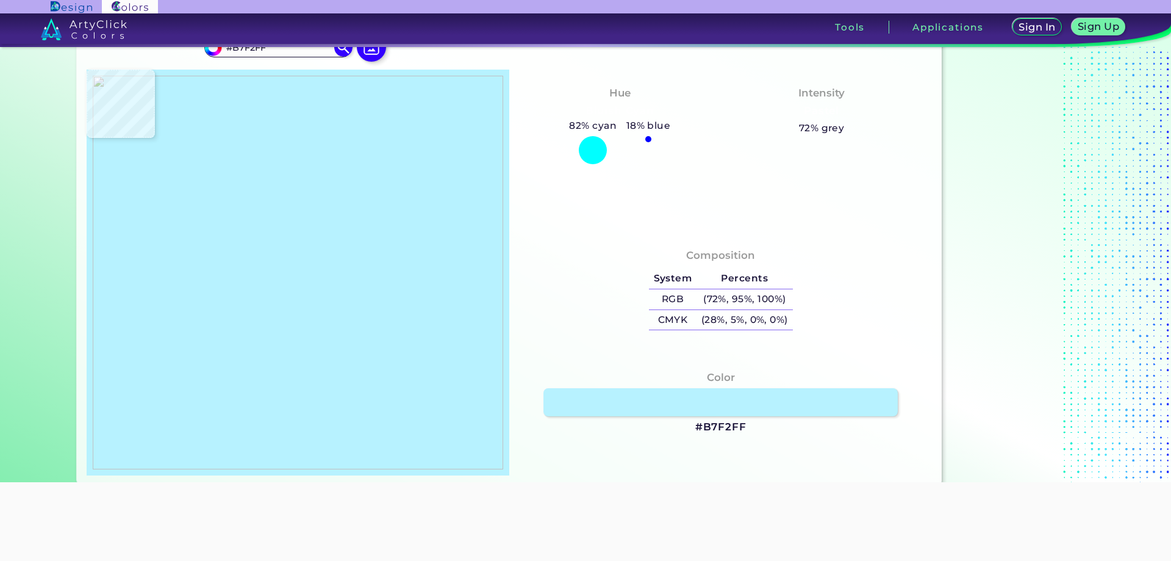
click at [393, 185] on img at bounding box center [298, 273] width 411 height 394
drag, startPoint x: 744, startPoint y: 426, endPoint x: 685, endPoint y: 427, distance: 59.8
click at [685, 427] on div "Color #B7F2FF" at bounding box center [720, 402] width 403 height 77
copy h3 "#B7F2FF"
click at [320, 373] on img at bounding box center [298, 273] width 411 height 394
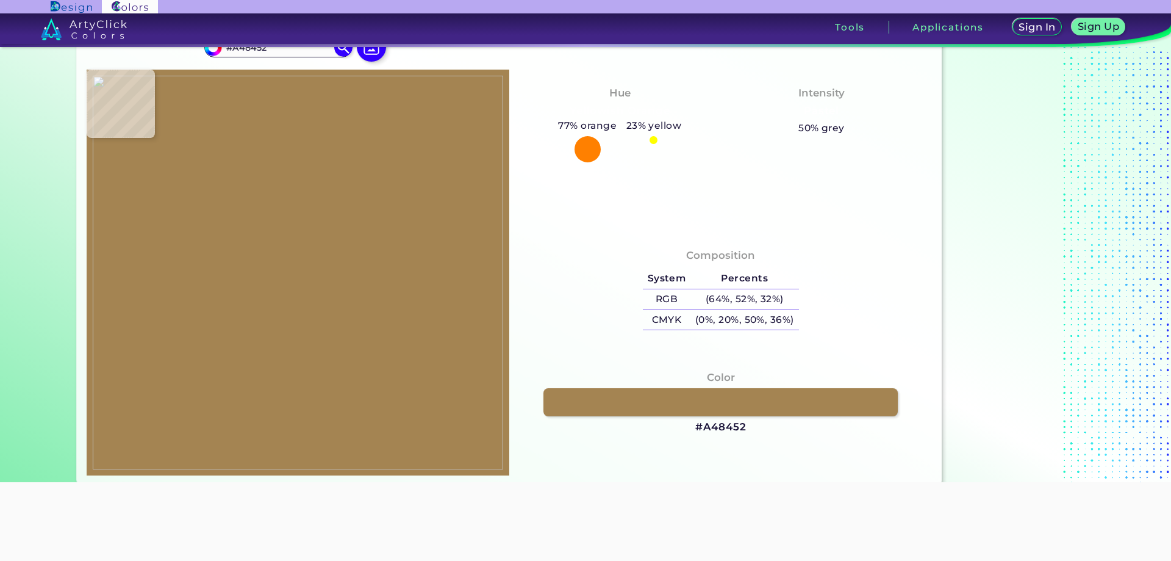
click at [315, 375] on img at bounding box center [298, 273] width 411 height 394
drag, startPoint x: 693, startPoint y: 429, endPoint x: 759, endPoint y: 434, distance: 66.1
click at [759, 434] on div "Color #A48452" at bounding box center [720, 402] width 403 height 77
copy h3 "#A48452"
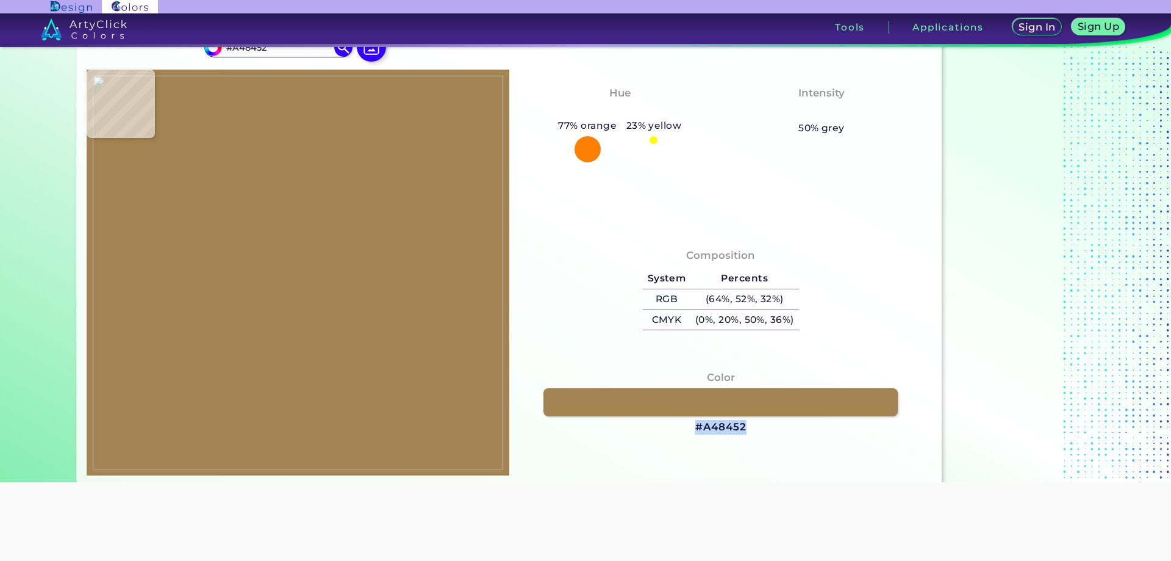
click at [253, 303] on img at bounding box center [298, 273] width 411 height 394
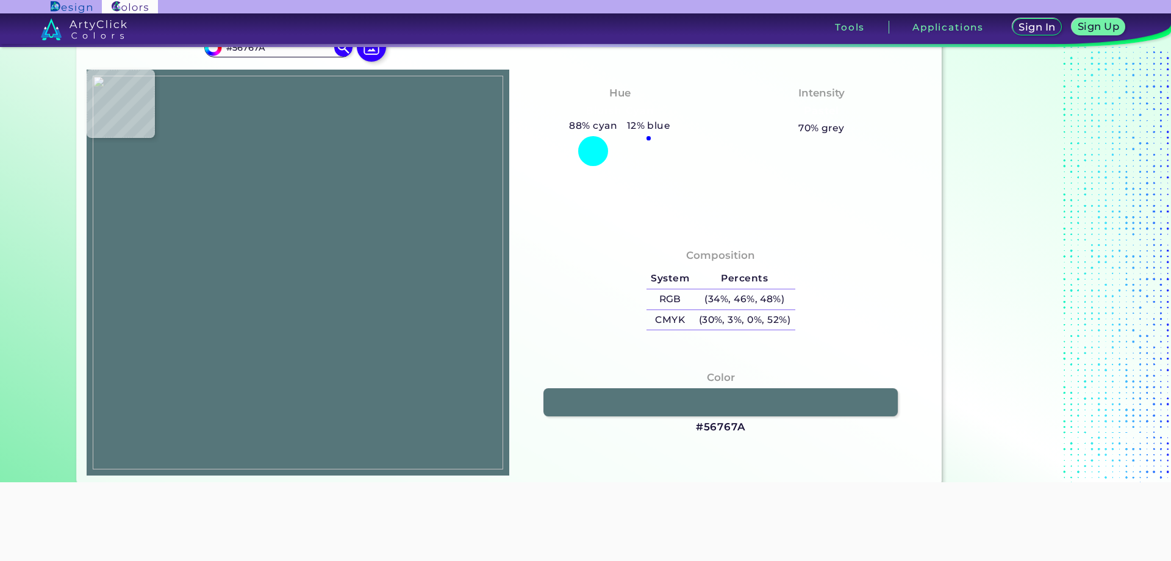
click at [259, 304] on img at bounding box center [298, 273] width 411 height 394
drag, startPoint x: 741, startPoint y: 423, endPoint x: 697, endPoint y: 431, distance: 44.8
click at [697, 431] on h3 "#56767A" at bounding box center [721, 427] width 50 height 15
copy h3 "#56767A"
